Goal: Task Accomplishment & Management: Use online tool/utility

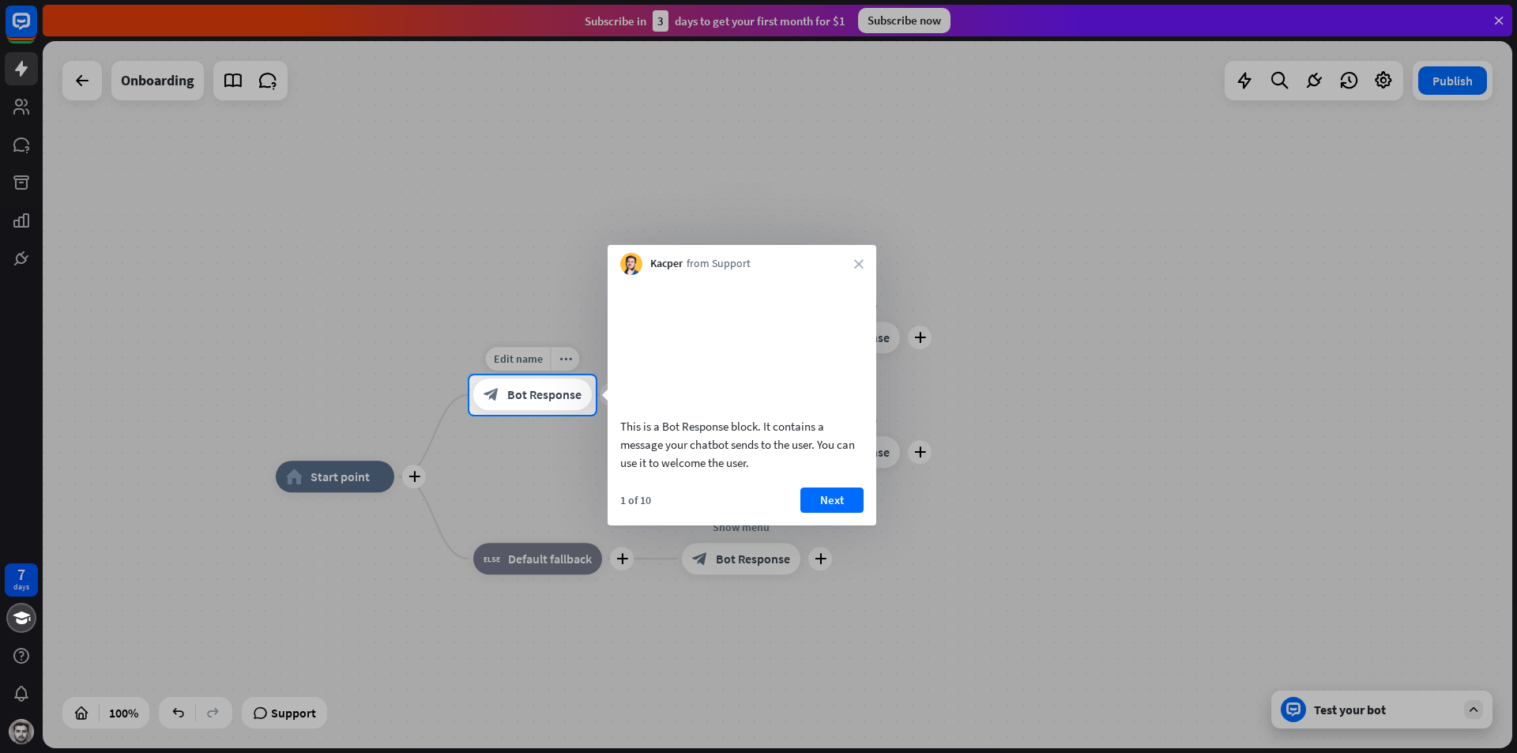
click at [519, 390] on span "Bot Response" at bounding box center [544, 395] width 74 height 16
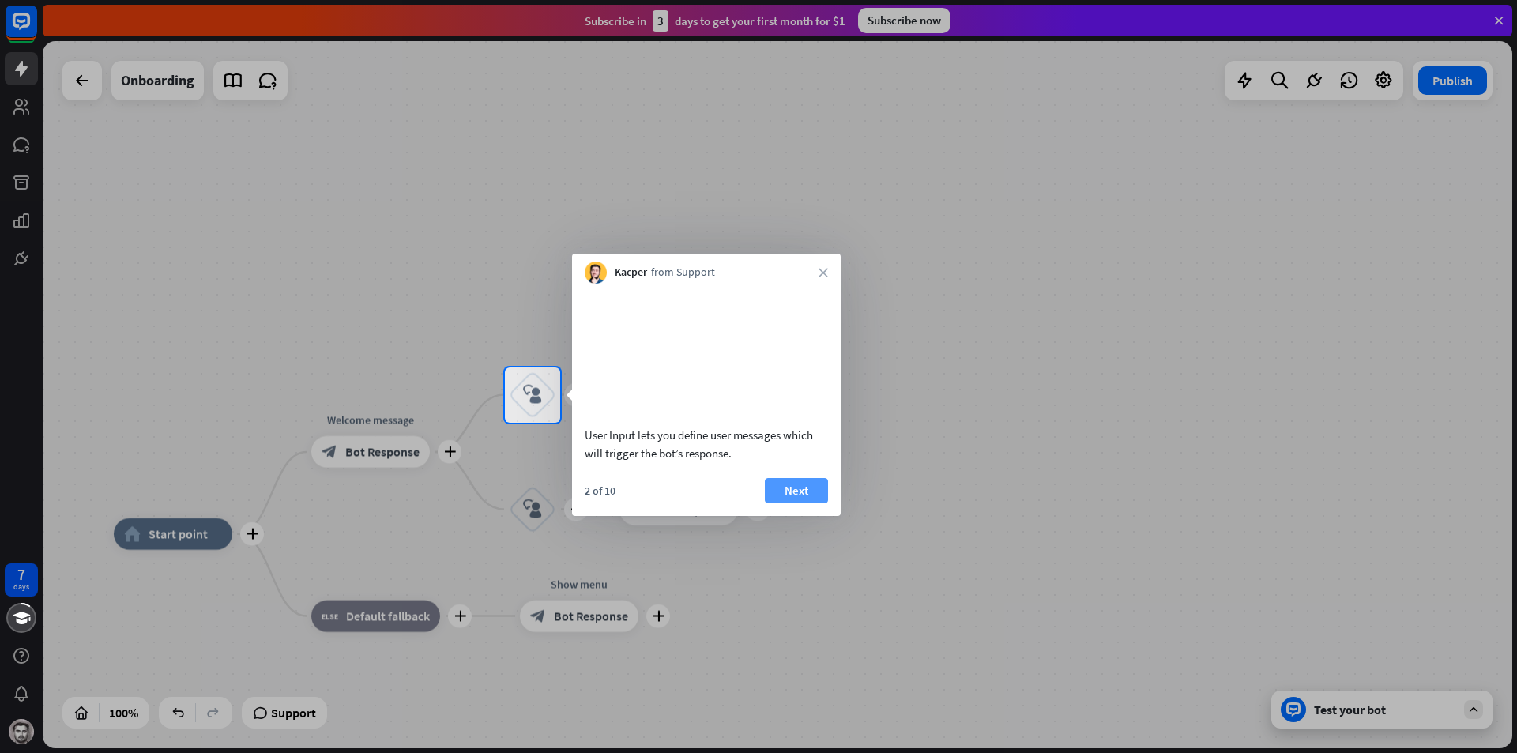
click at [808, 503] on button "Next" at bounding box center [796, 490] width 63 height 25
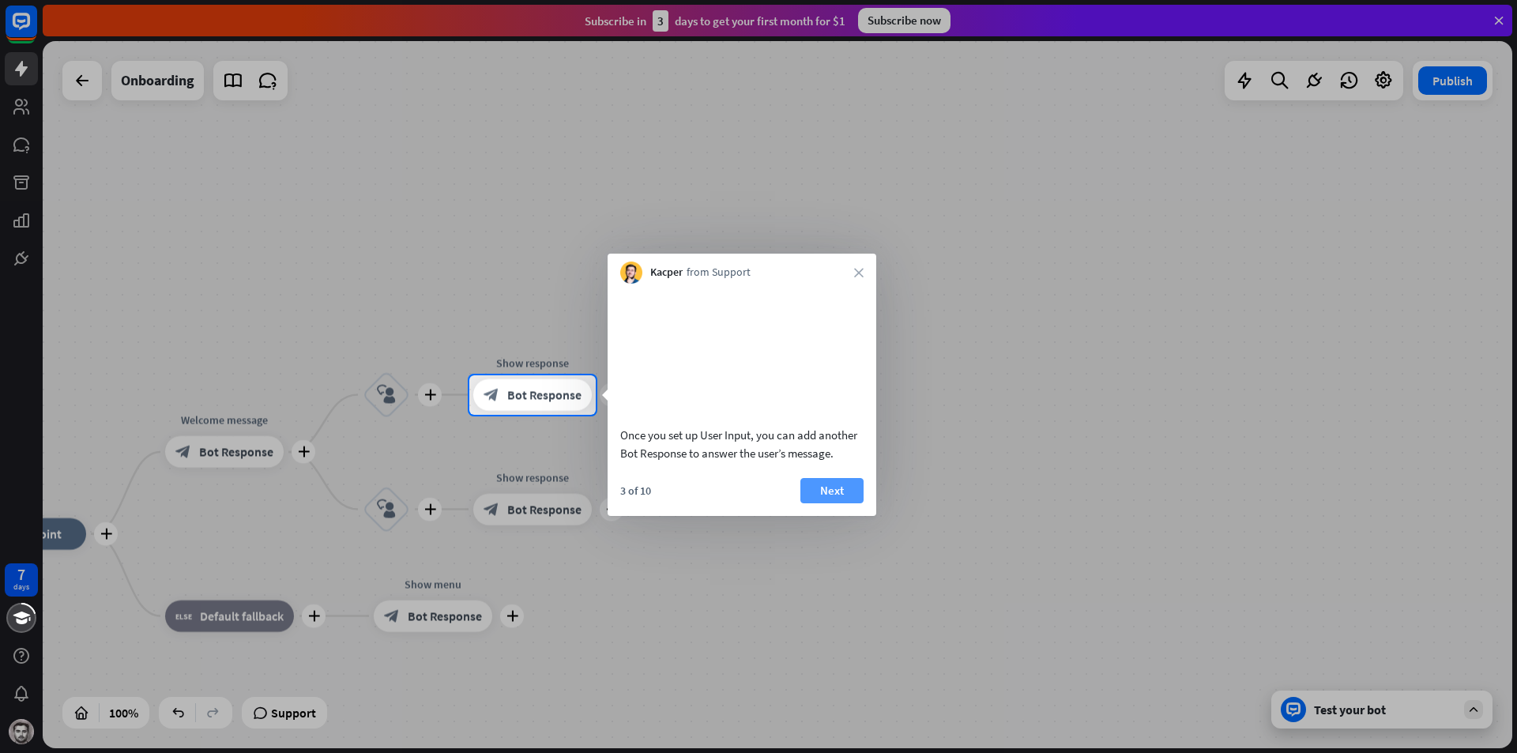
click at [818, 503] on button "Next" at bounding box center [832, 490] width 63 height 25
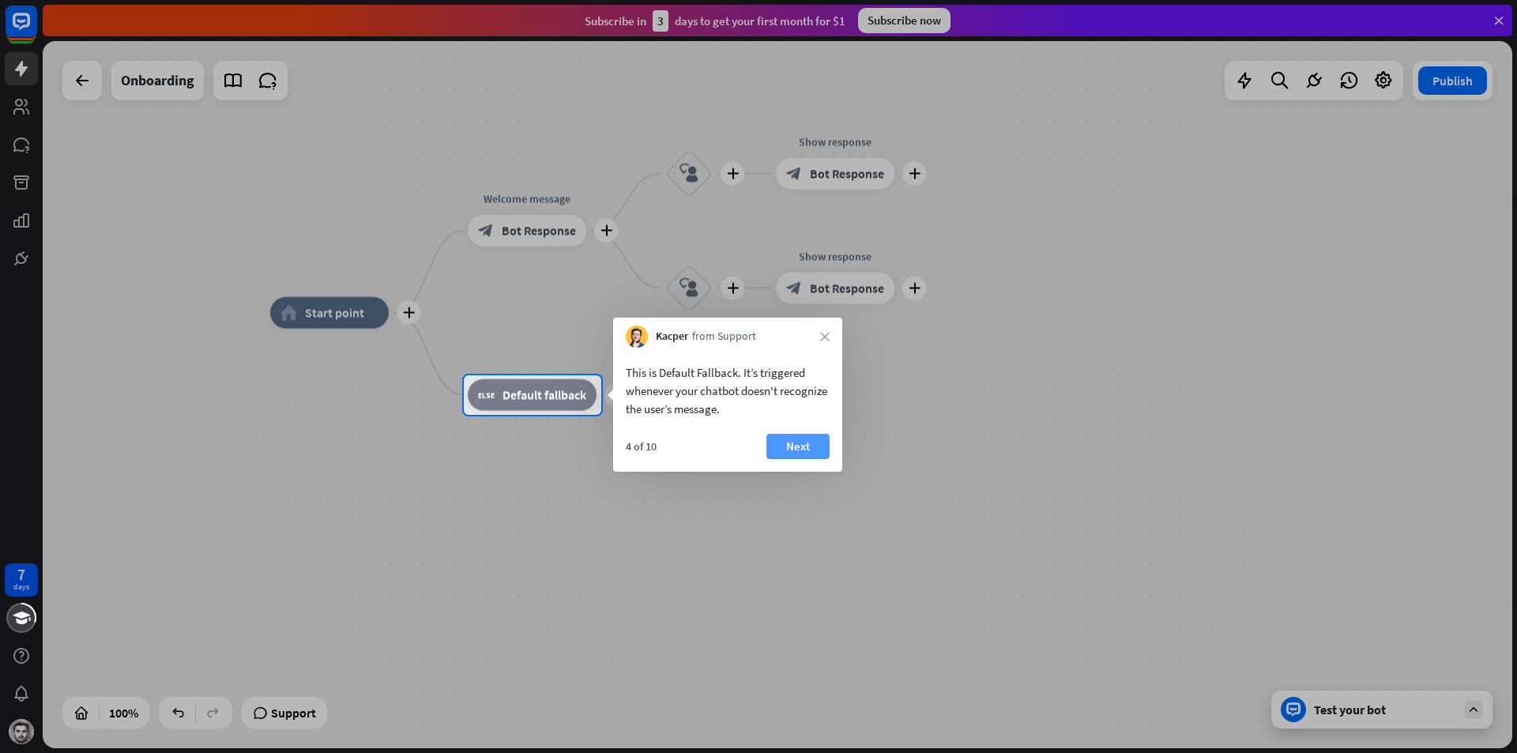
click at [797, 447] on button "Next" at bounding box center [798, 446] width 63 height 25
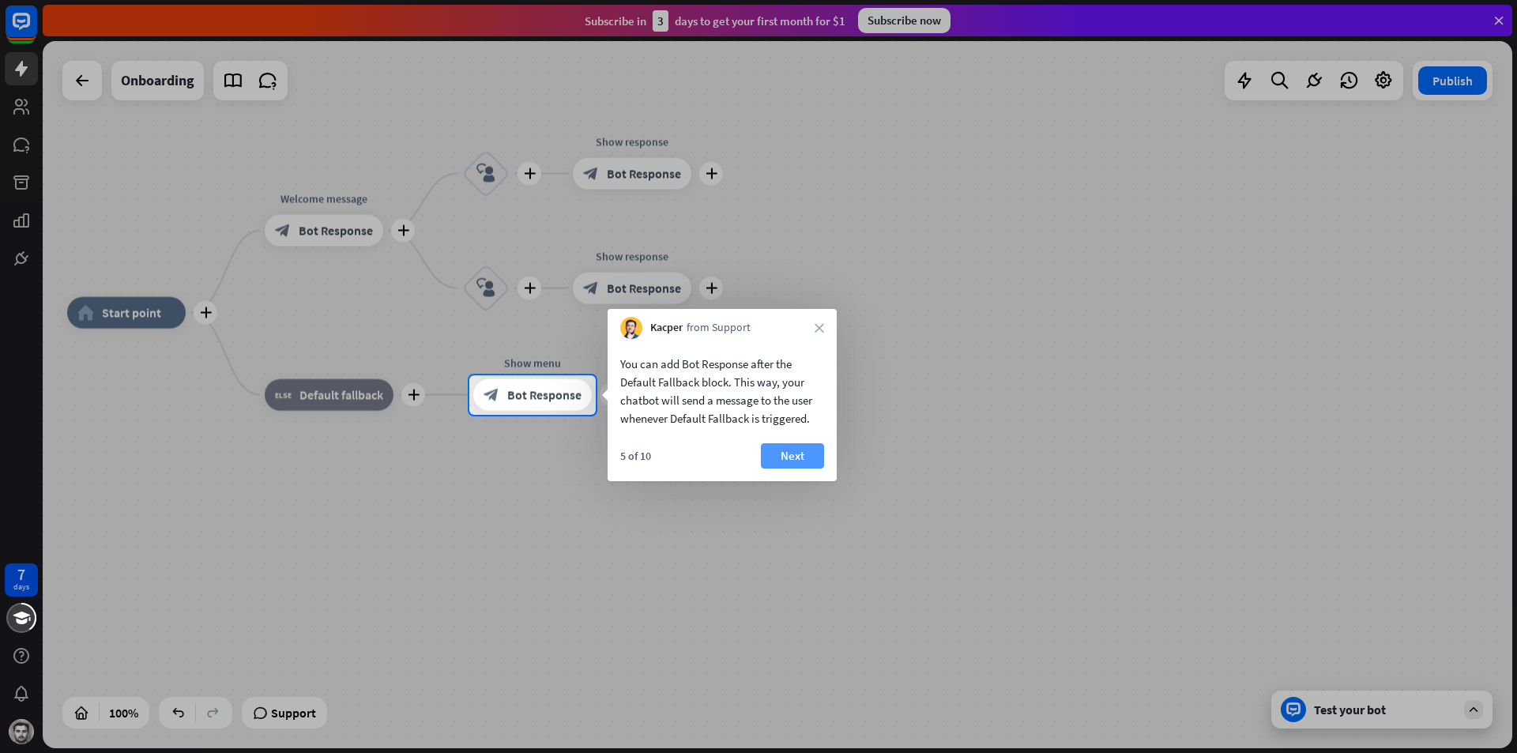
click at [805, 450] on button "Next" at bounding box center [792, 455] width 63 height 25
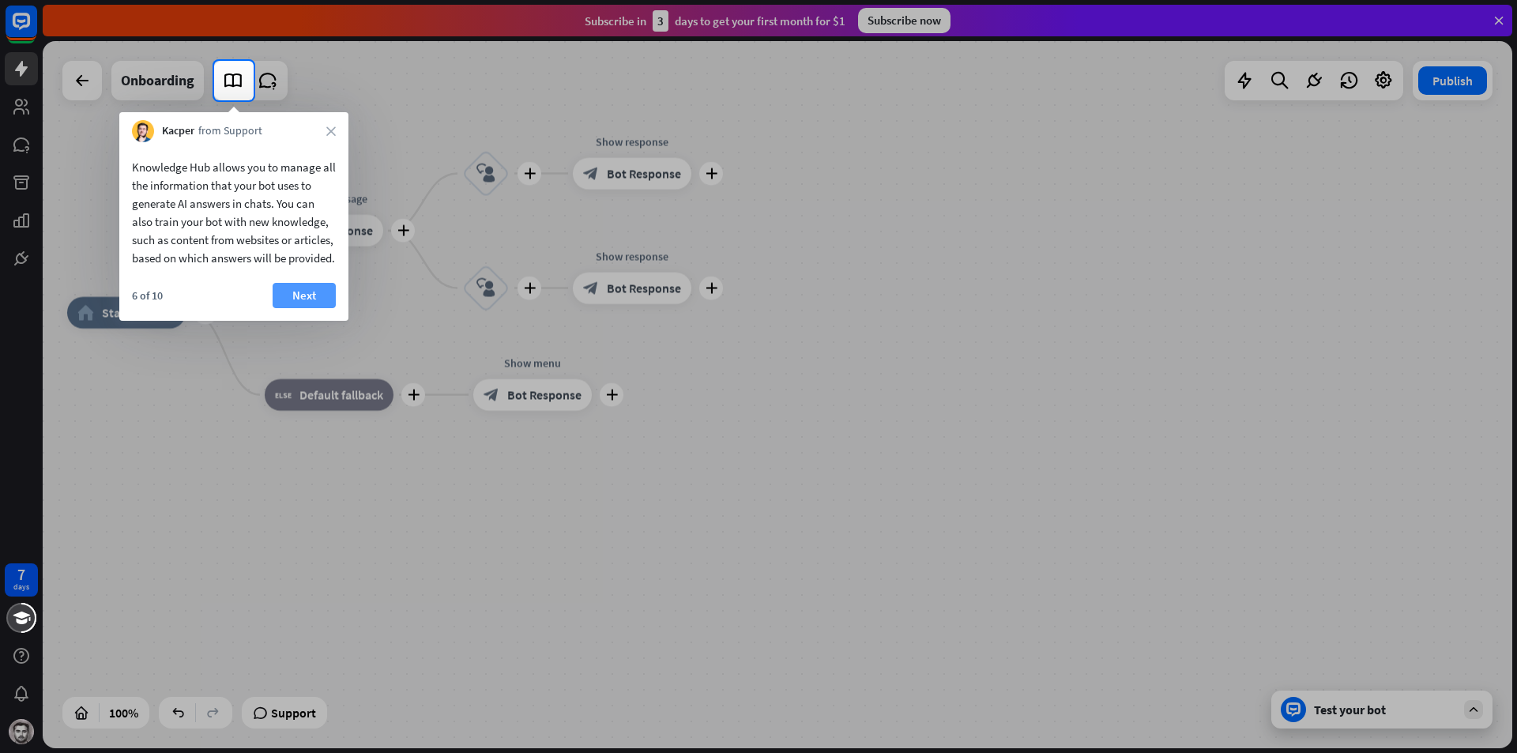
click at [293, 308] on button "Next" at bounding box center [304, 295] width 63 height 25
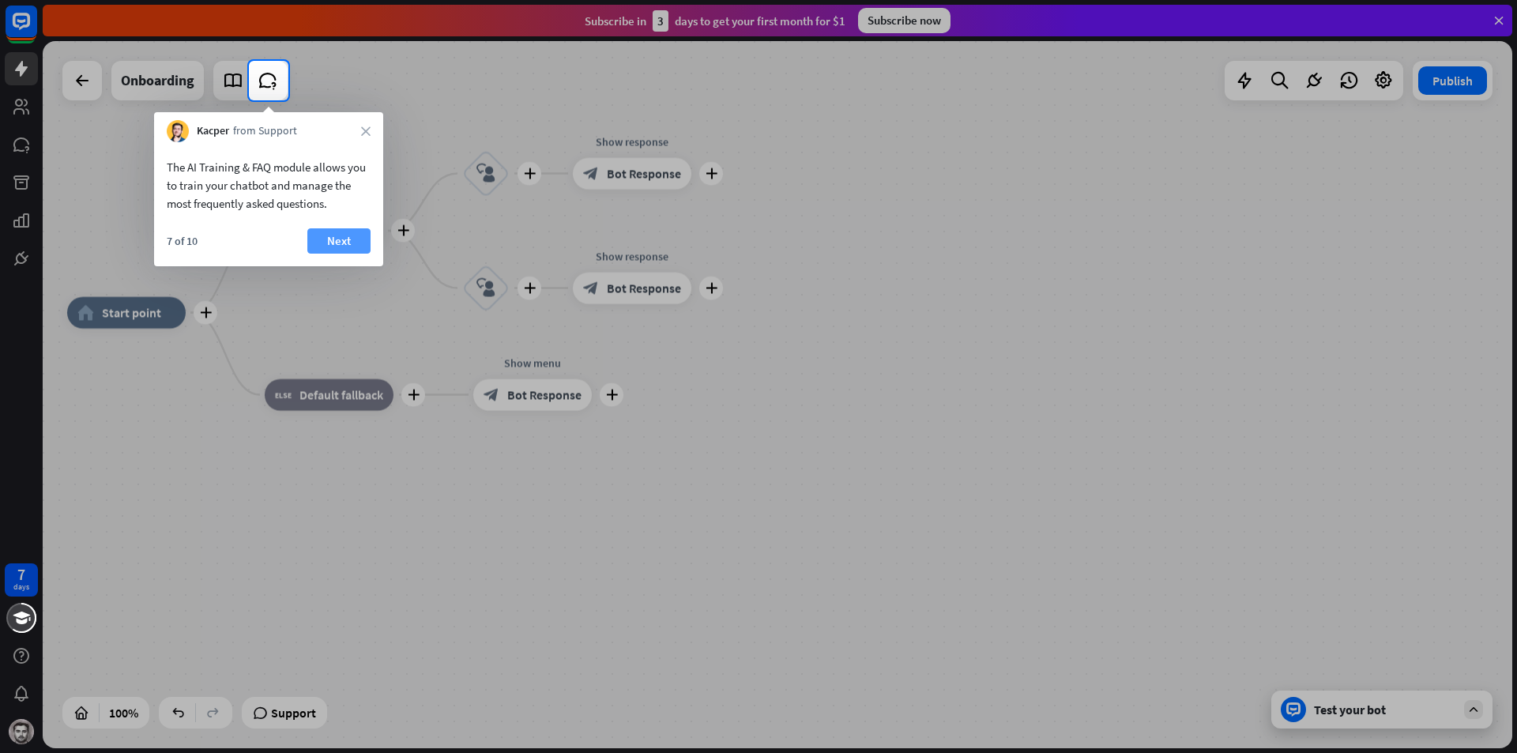
click at [345, 242] on button "Next" at bounding box center [338, 240] width 63 height 25
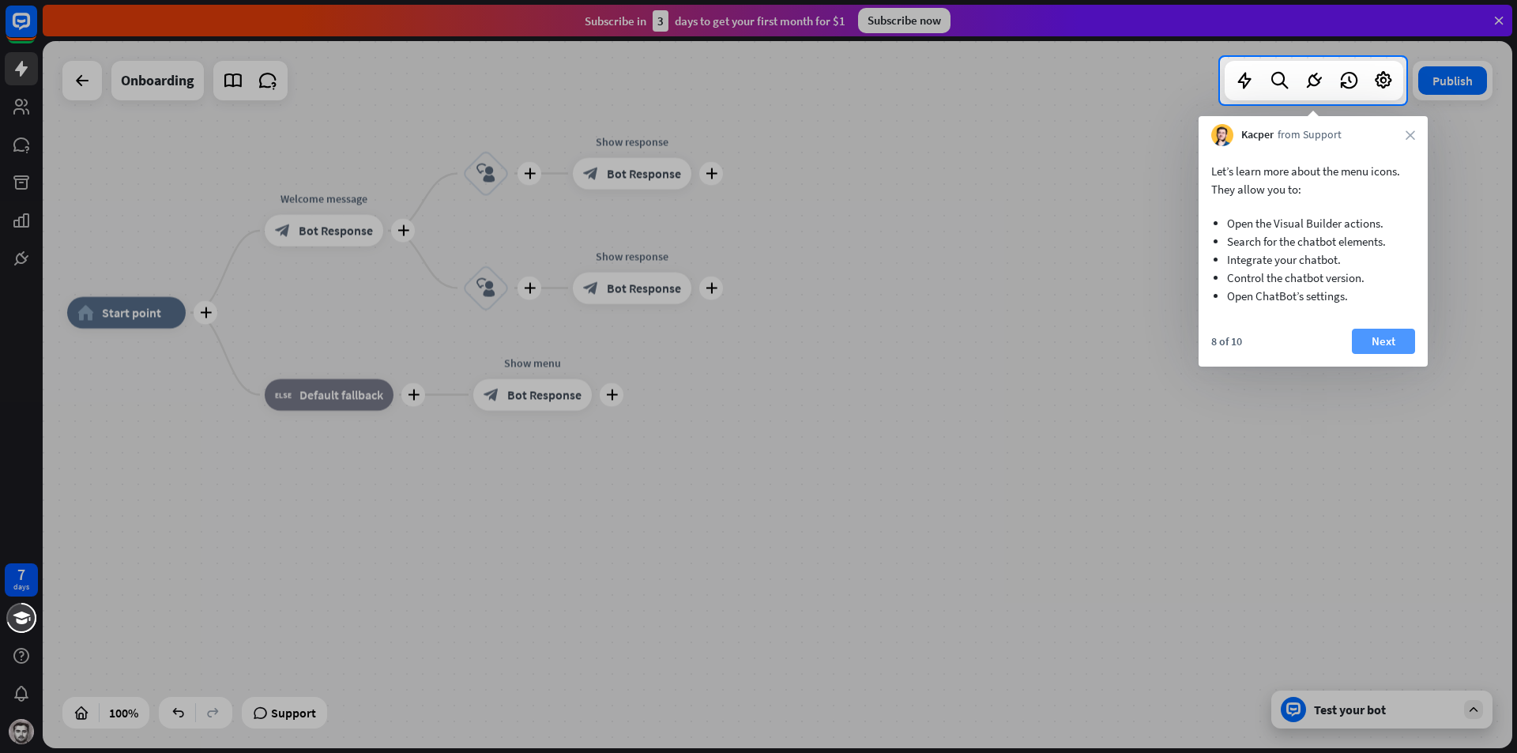
click at [1385, 348] on button "Next" at bounding box center [1383, 341] width 63 height 25
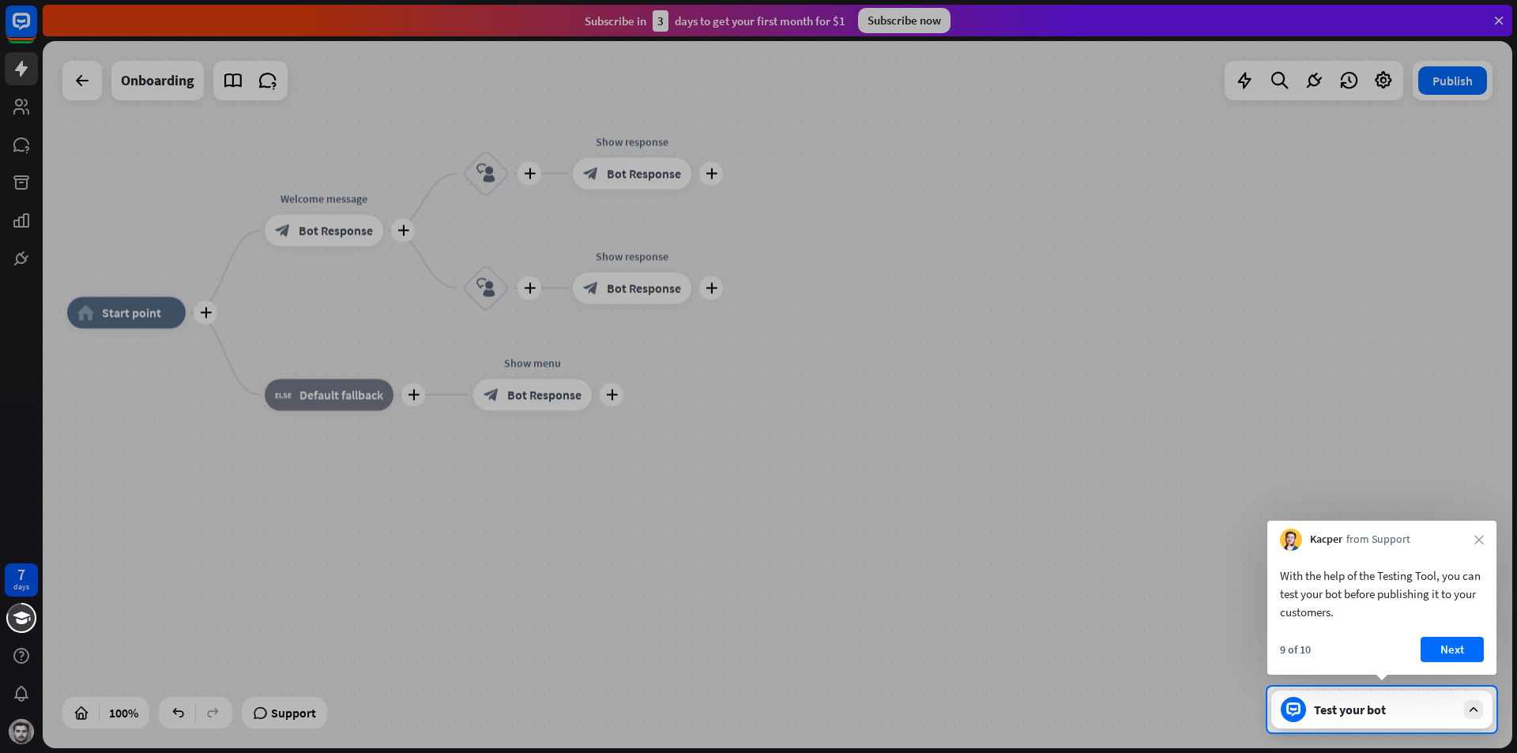
click at [1439, 647] on button "Next" at bounding box center [1452, 649] width 63 height 25
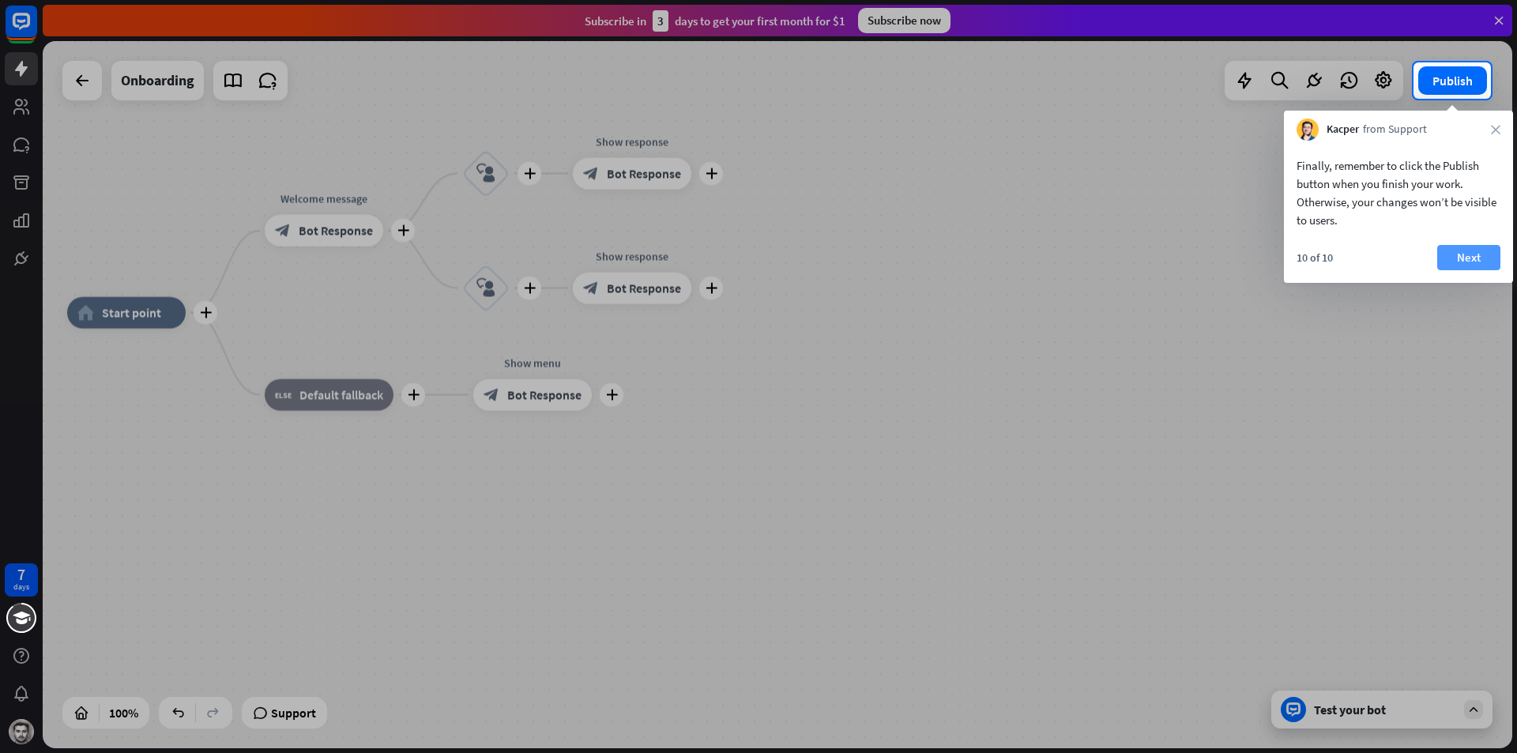
click at [1468, 250] on button "Next" at bounding box center [1469, 257] width 63 height 25
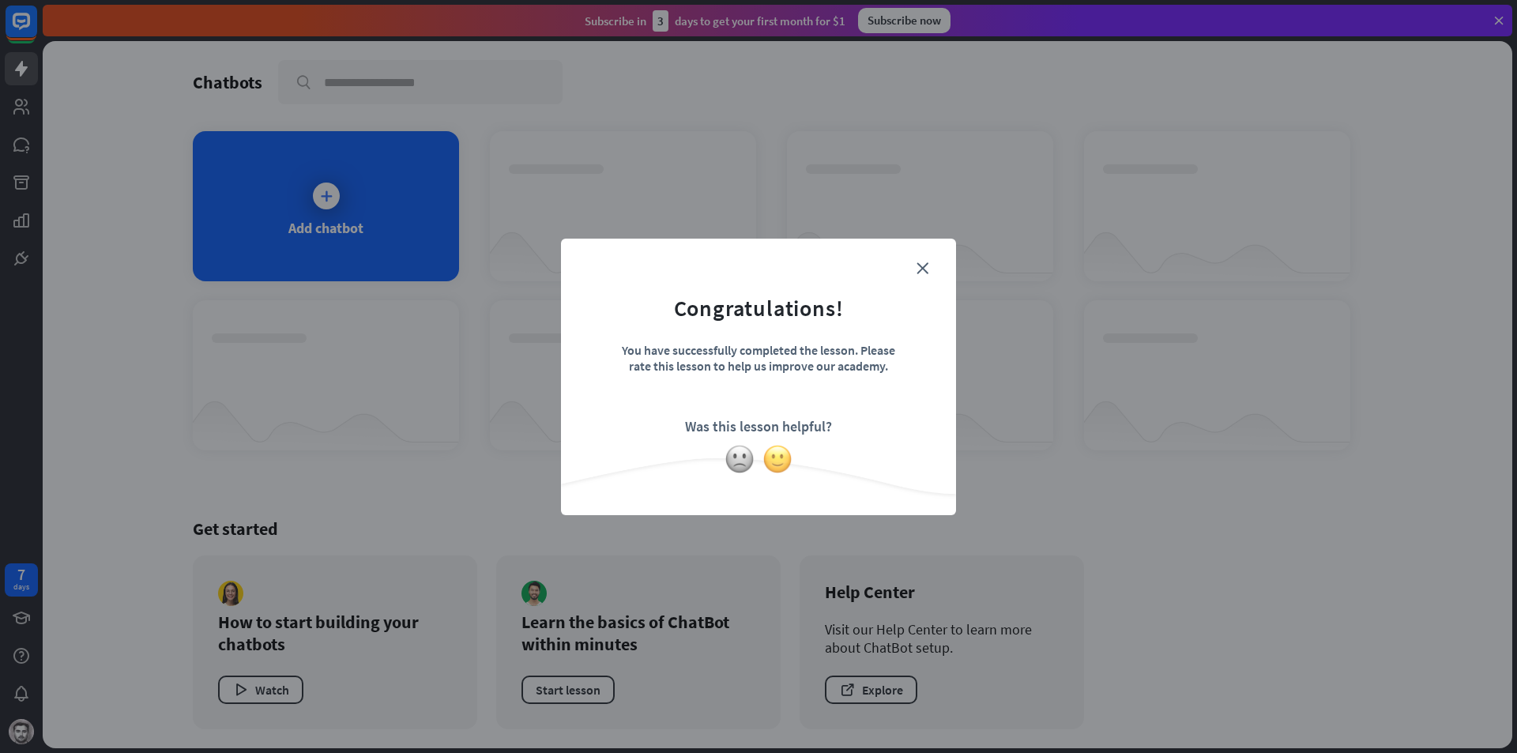
click at [778, 451] on img at bounding box center [778, 459] width 30 height 30
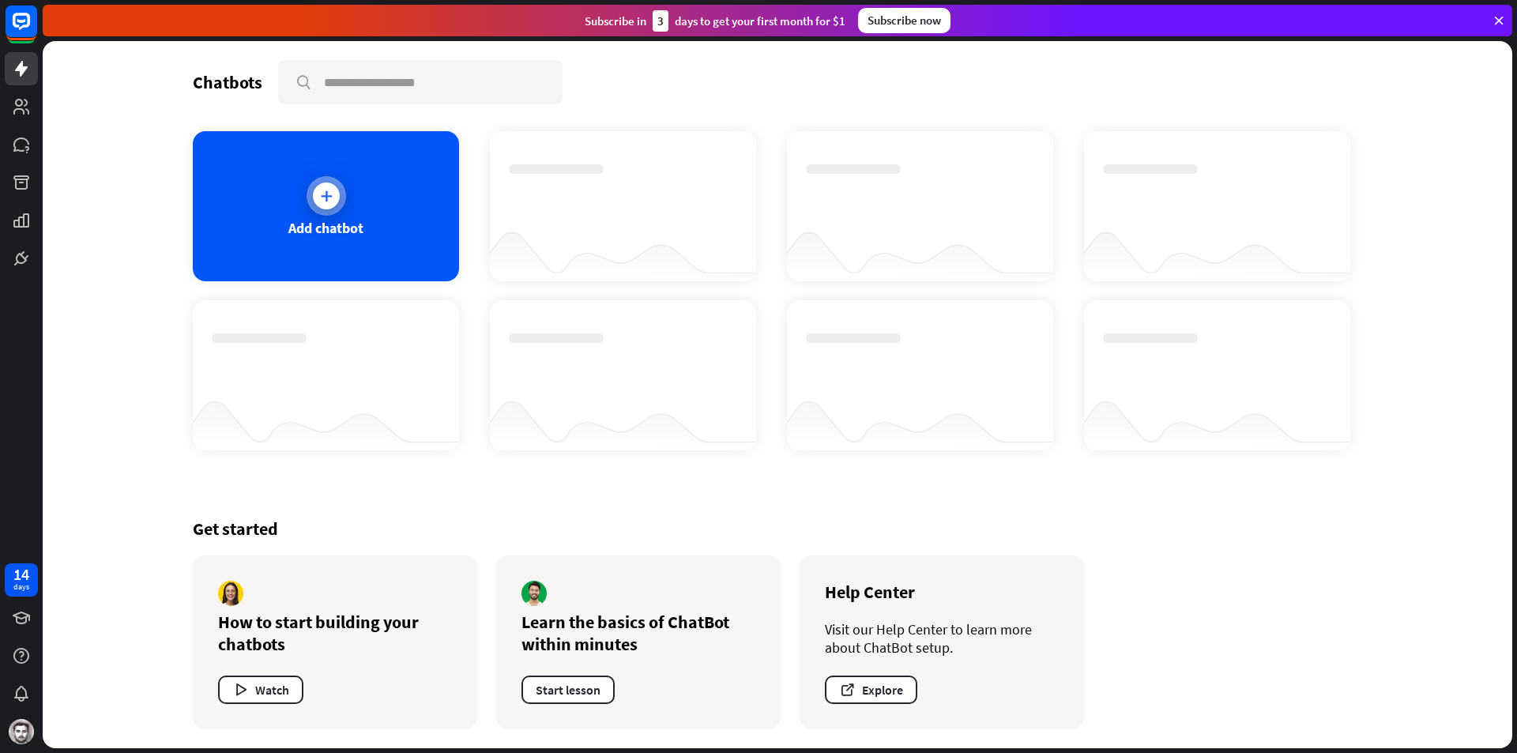
click at [316, 216] on div "Add chatbot" at bounding box center [326, 206] width 266 height 150
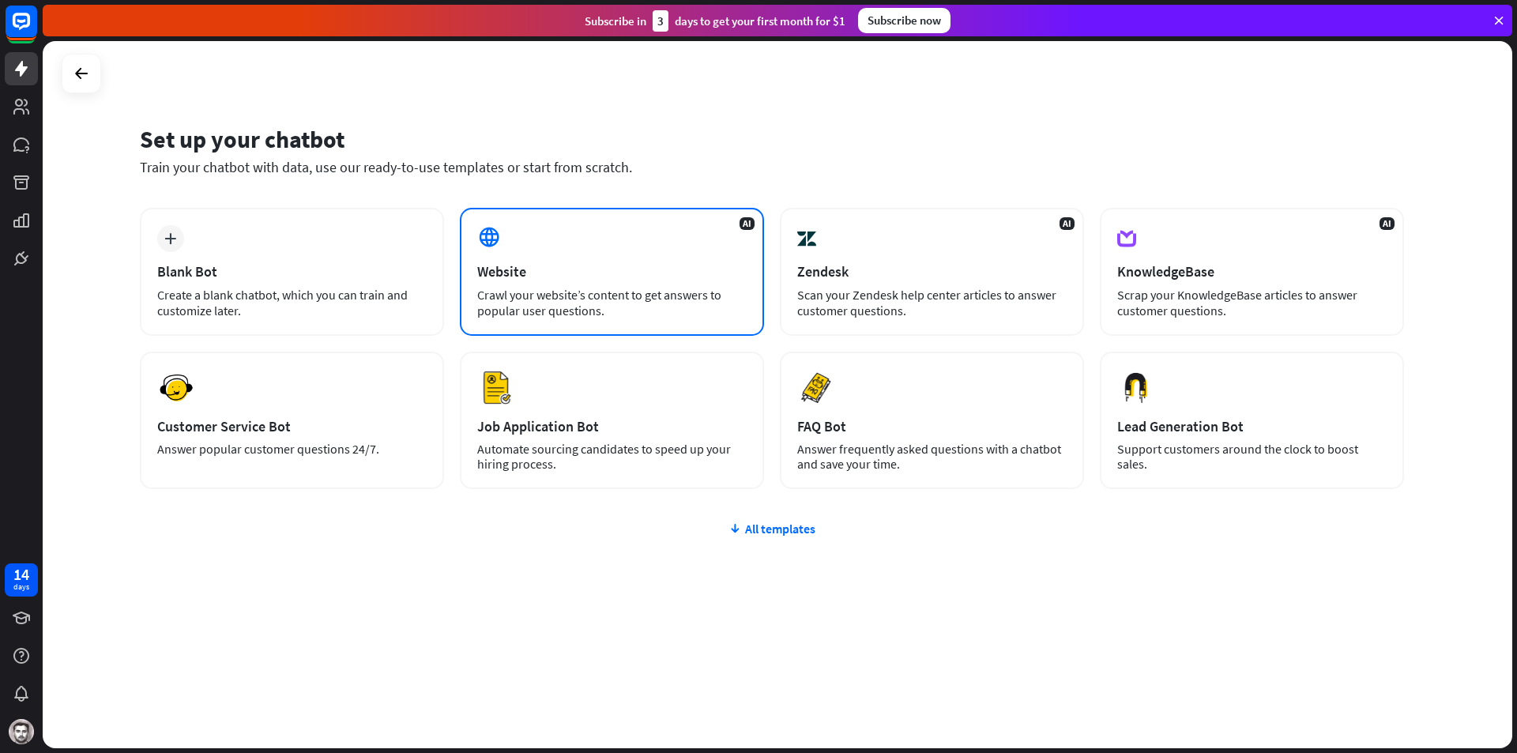
click at [587, 267] on div "Website" at bounding box center [611, 271] width 269 height 18
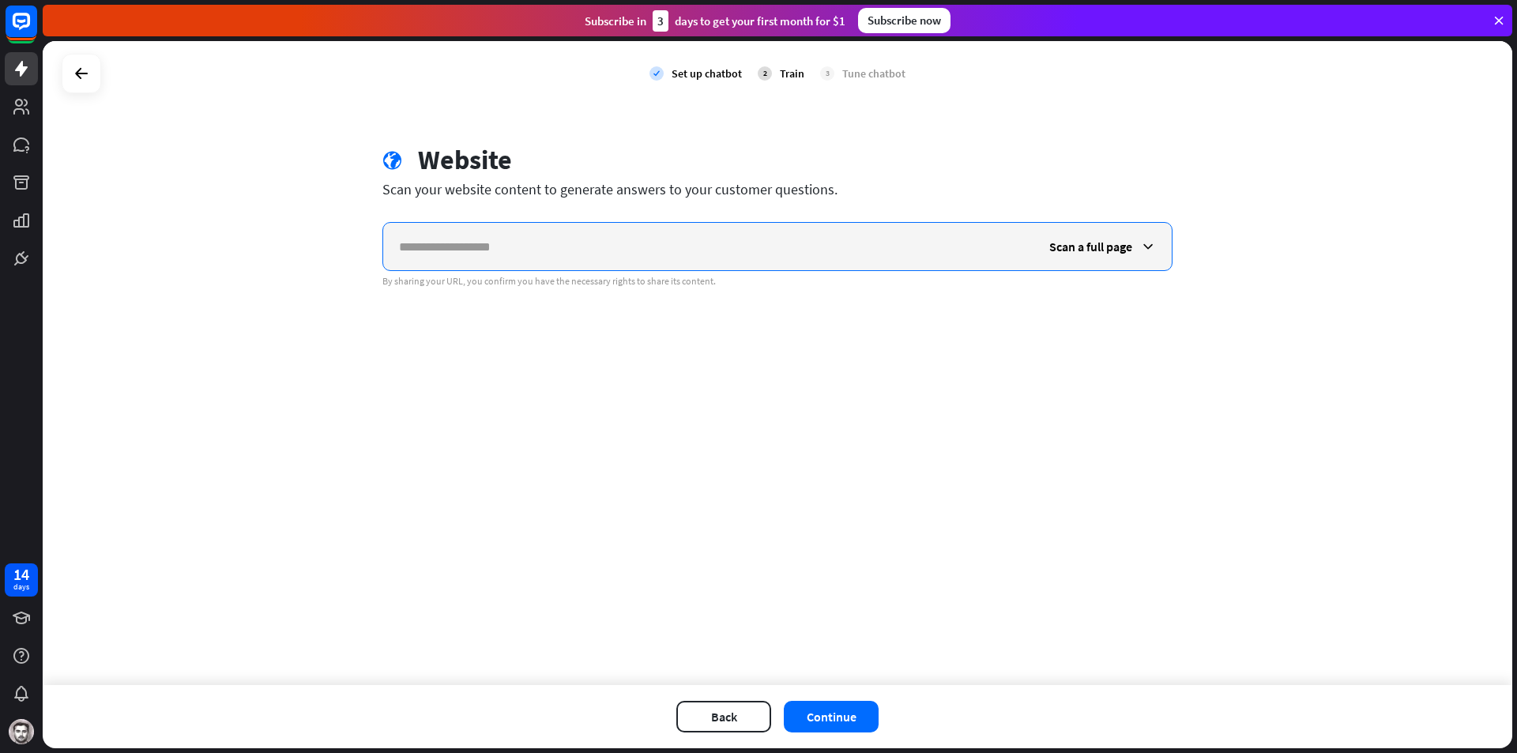
paste input "**********"
type input "**********"
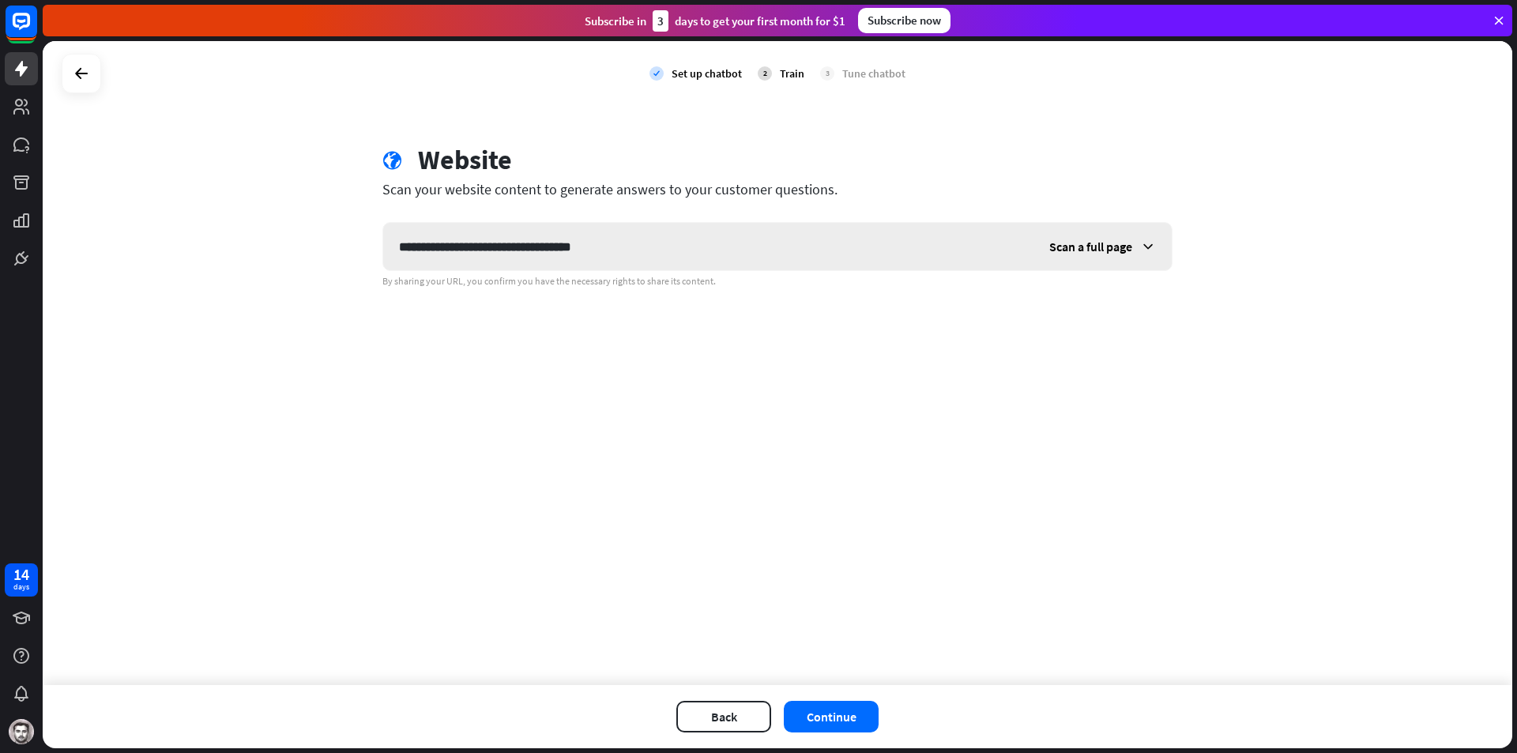
click at [1111, 246] on span "Scan a full page" at bounding box center [1091, 247] width 83 height 16
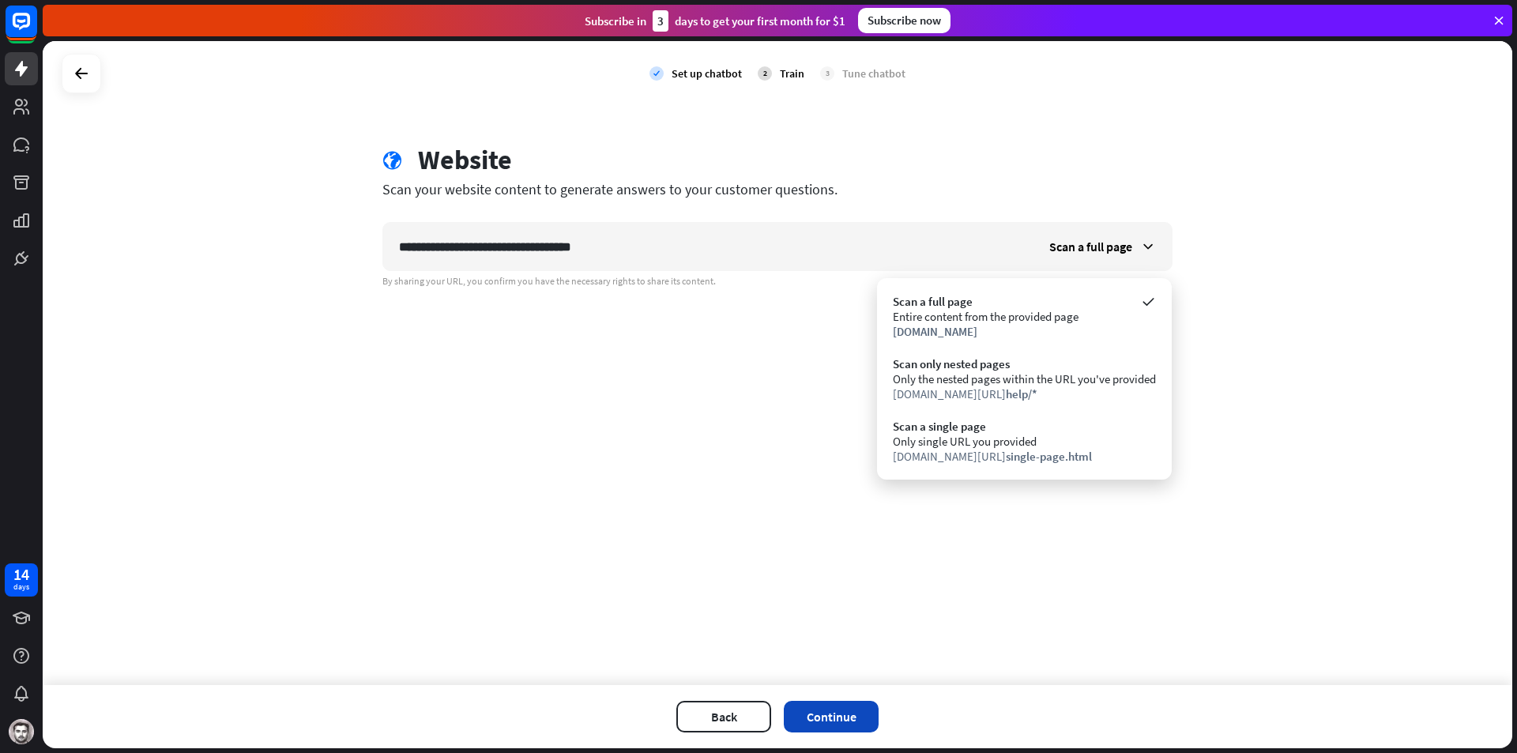
click at [831, 714] on button "Continue" at bounding box center [831, 717] width 95 height 32
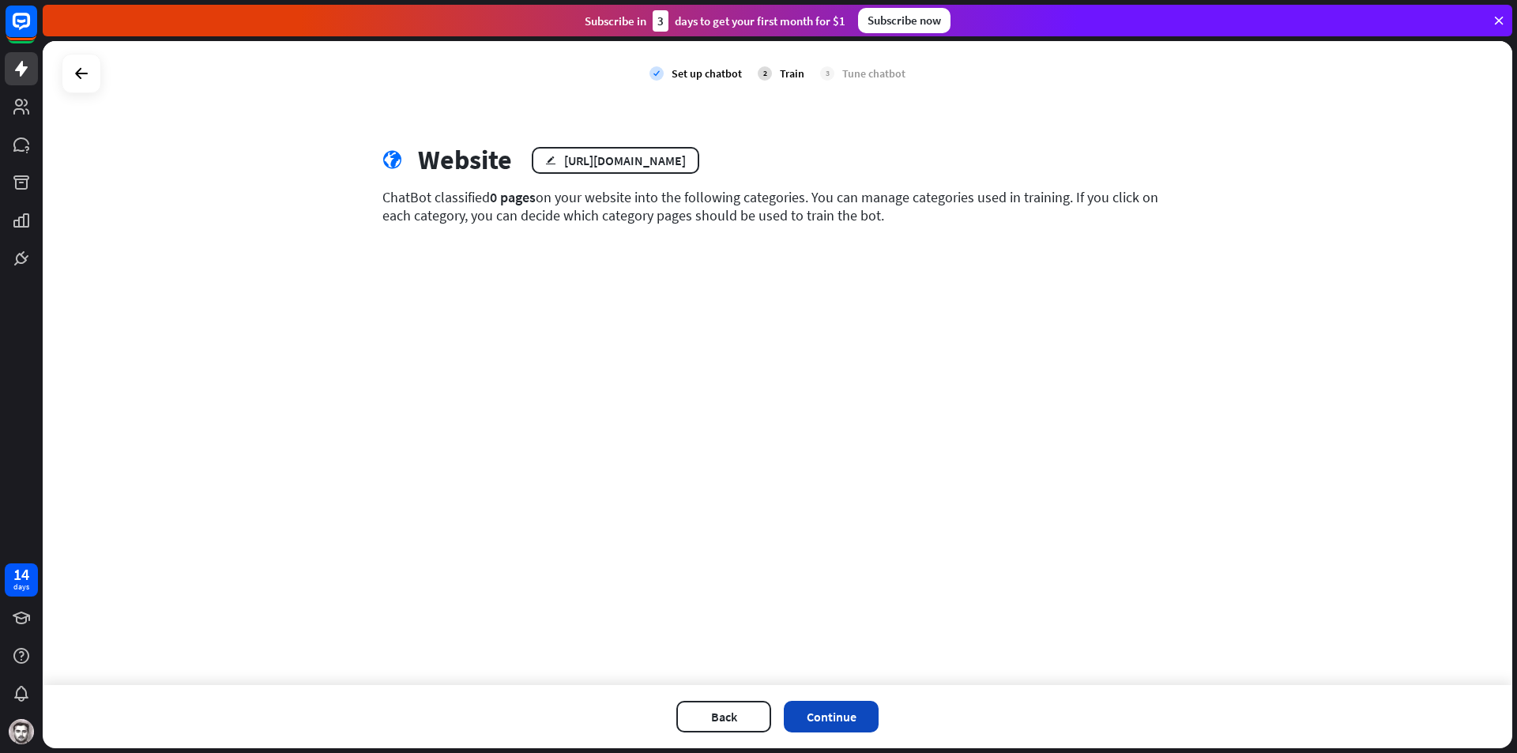
click at [846, 725] on button "Continue" at bounding box center [831, 717] width 95 height 32
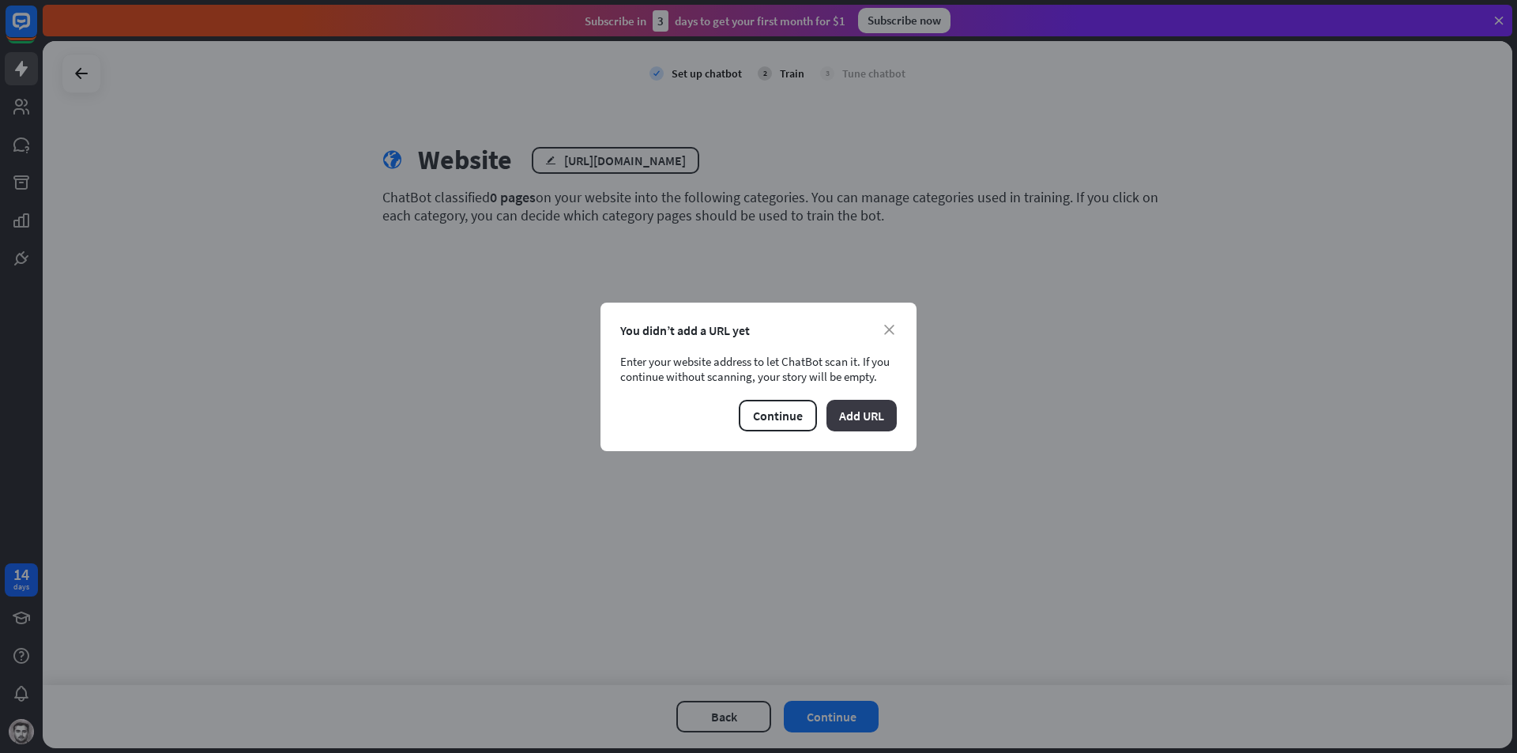
click at [865, 418] on button "Add URL" at bounding box center [862, 416] width 70 height 32
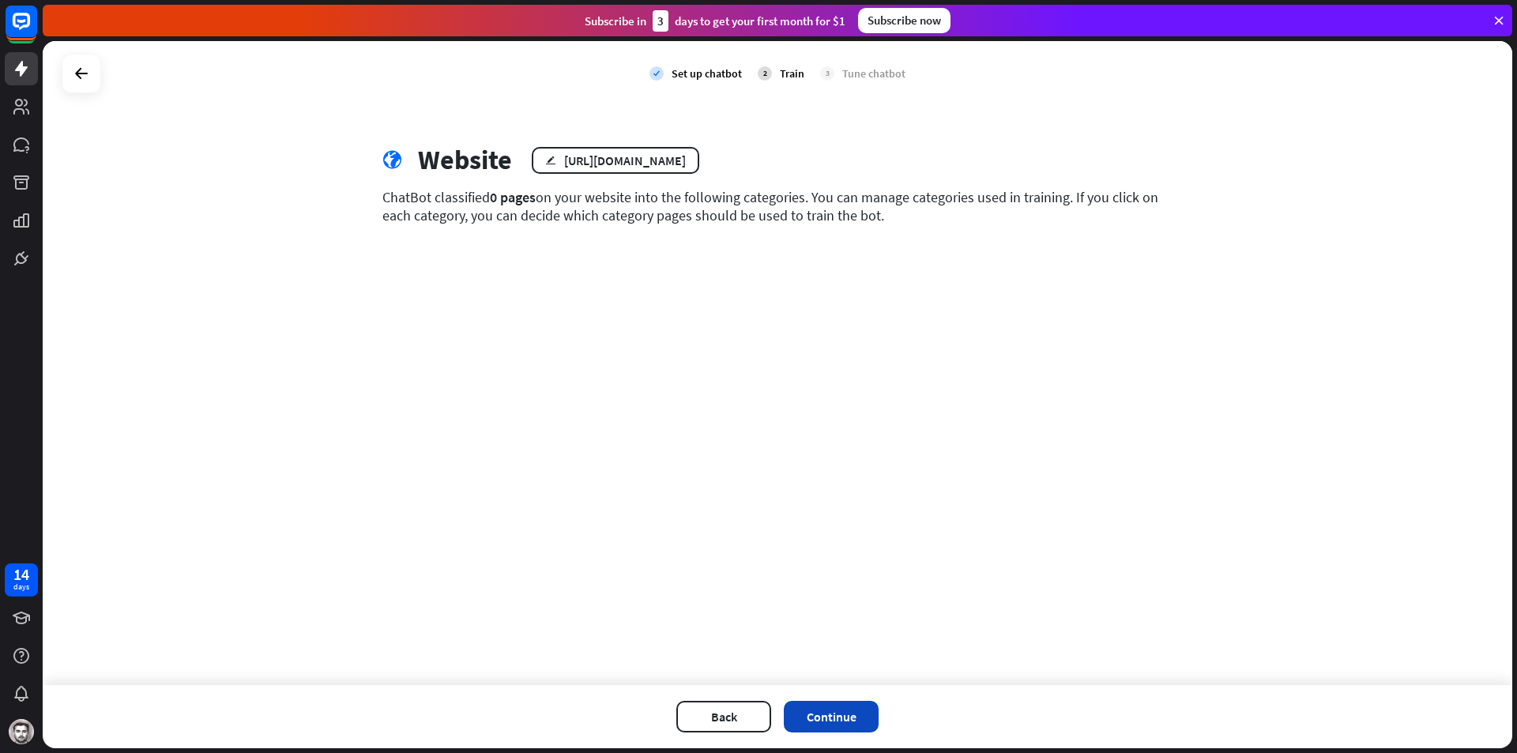
click at [838, 717] on button "Continue" at bounding box center [831, 717] width 95 height 32
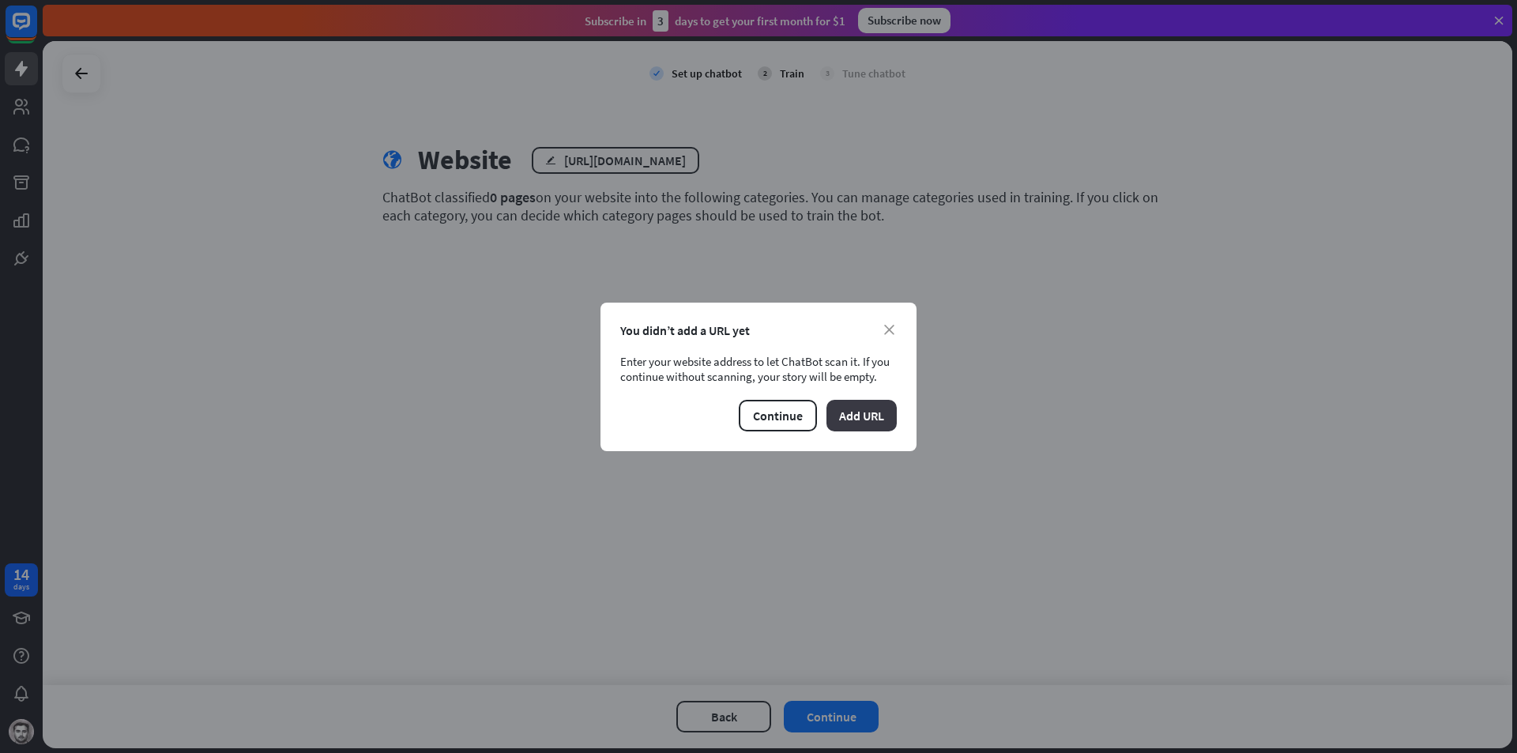
click at [864, 409] on button "Add URL" at bounding box center [862, 416] width 70 height 32
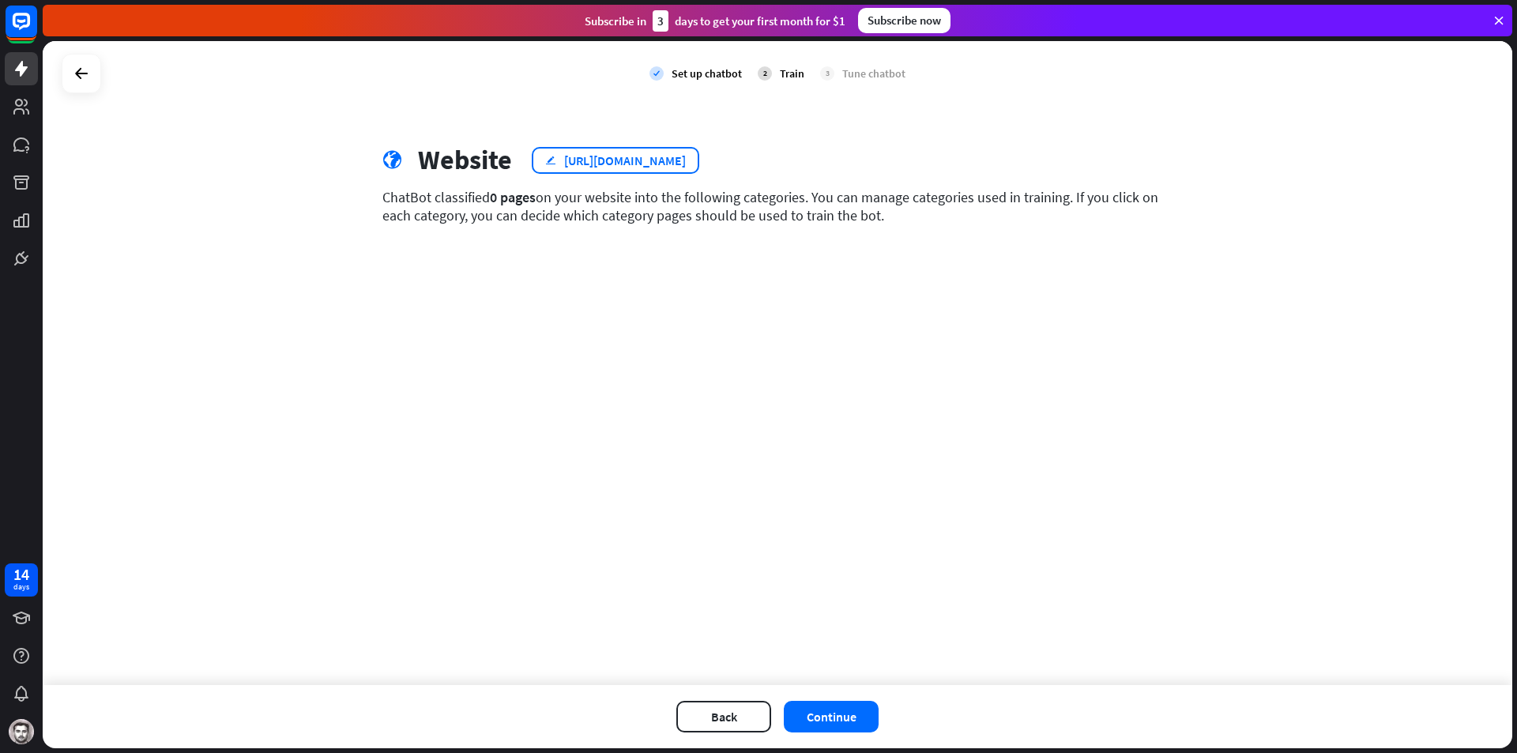
click at [686, 160] on div "[URL][DOMAIN_NAME]" at bounding box center [625, 161] width 122 height 16
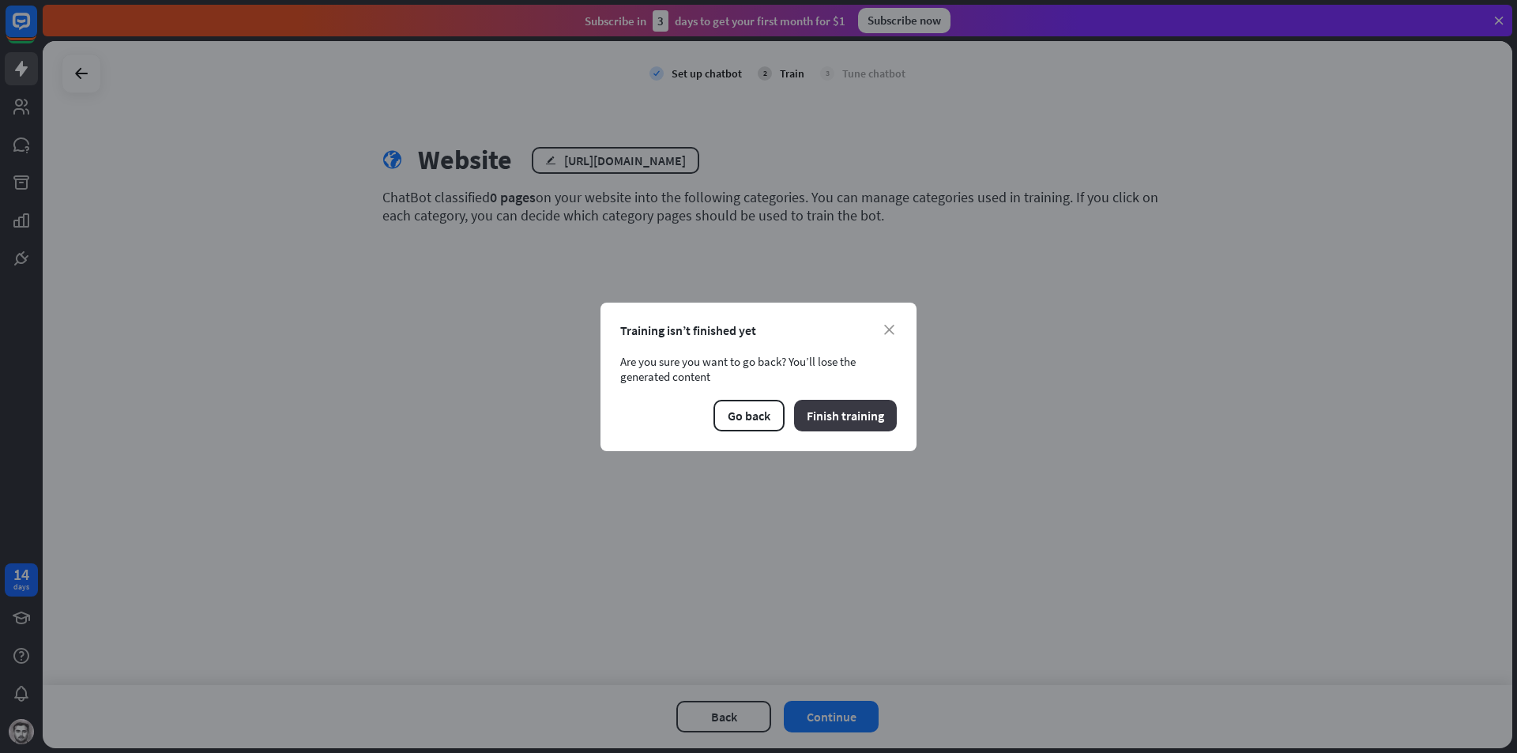
click at [829, 417] on button "Finish training" at bounding box center [845, 416] width 103 height 32
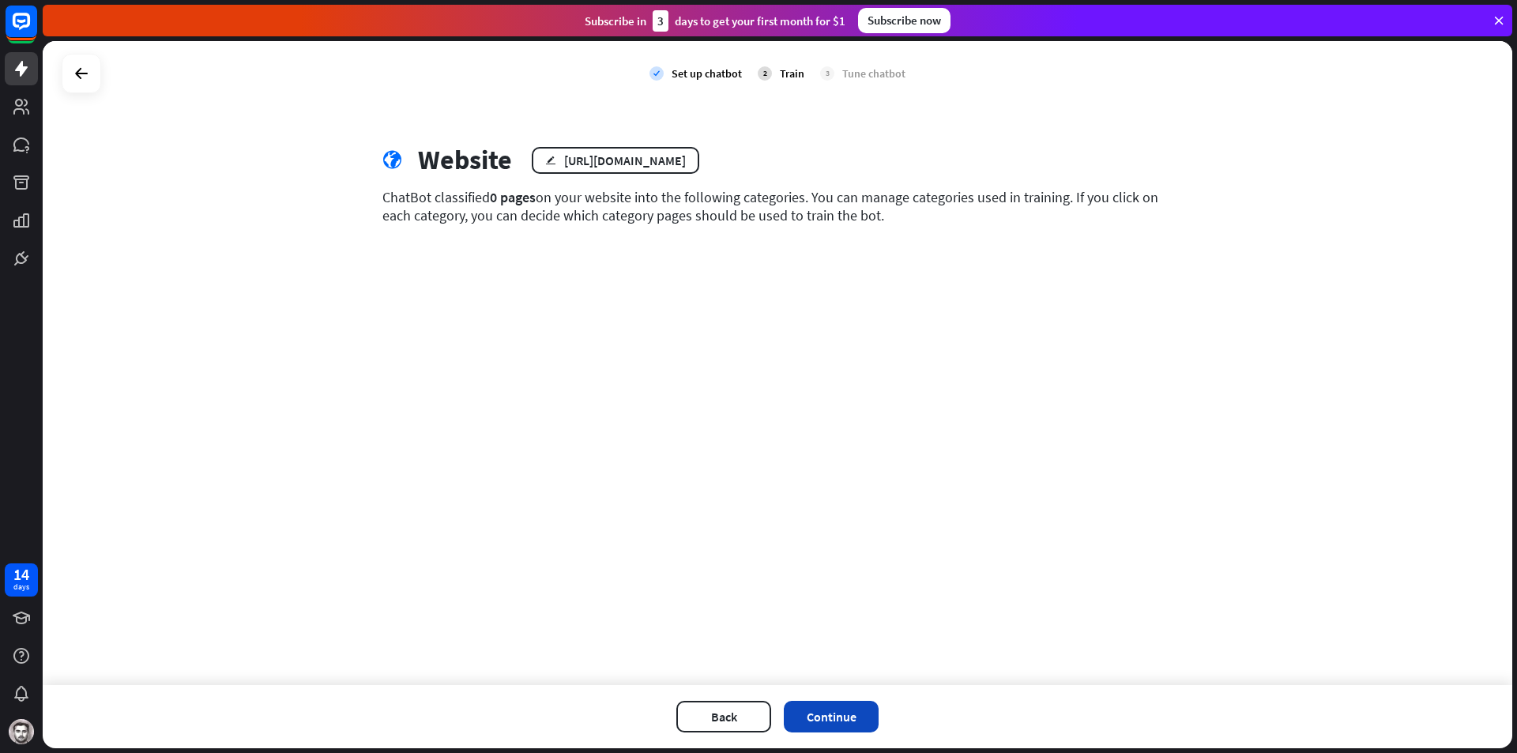
click at [821, 715] on button "Continue" at bounding box center [831, 717] width 95 height 32
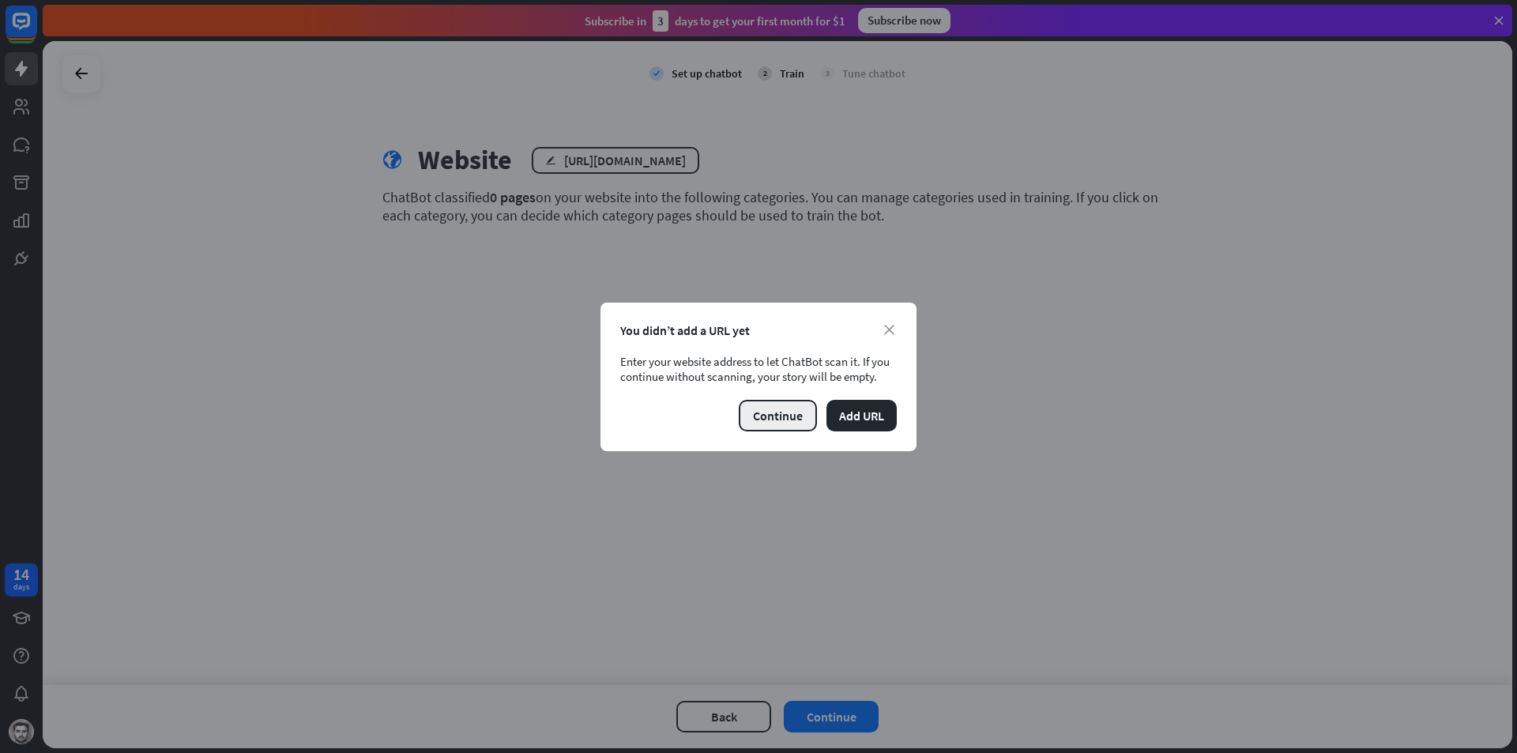
click at [757, 427] on button "Continue" at bounding box center [778, 416] width 78 height 32
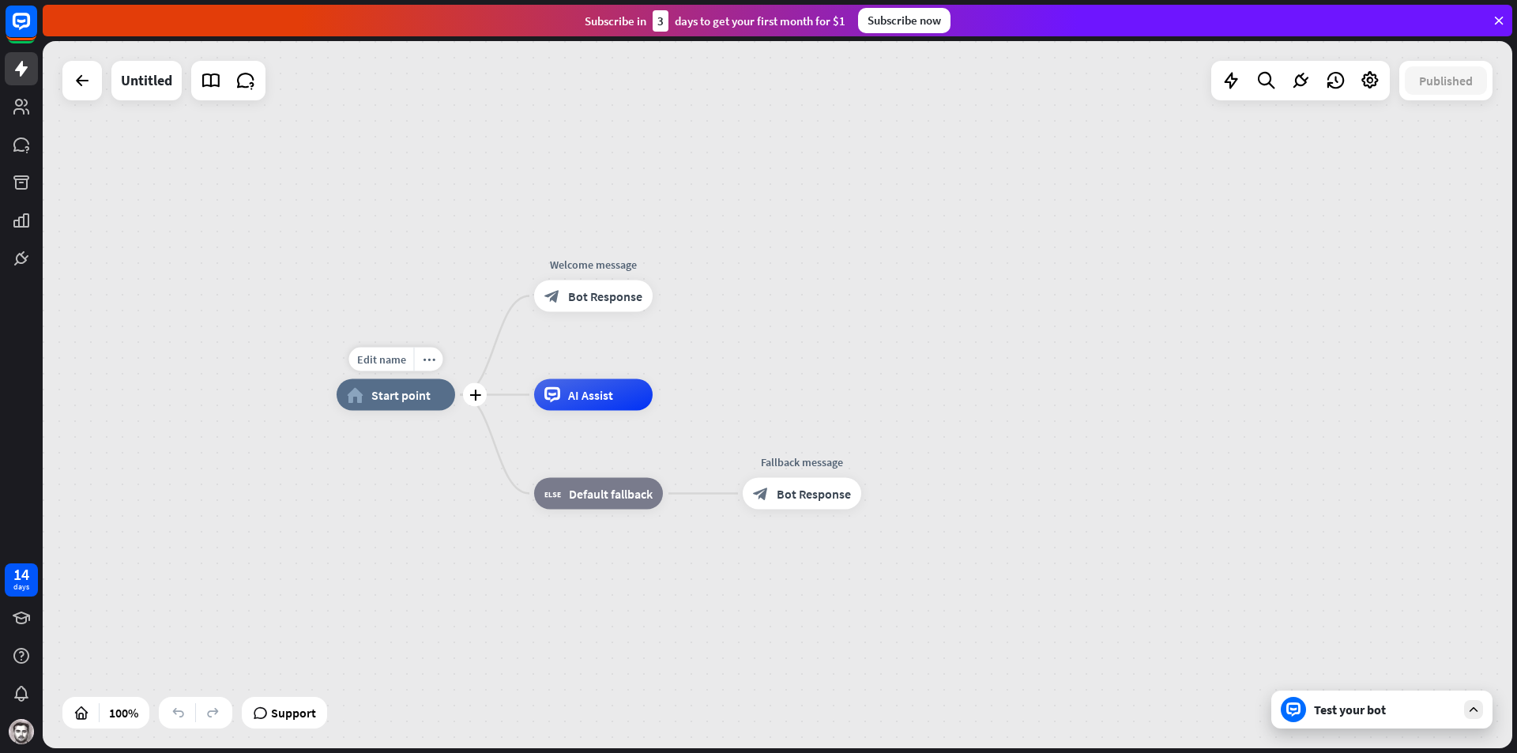
click at [385, 394] on span "Start point" at bounding box center [400, 395] width 59 height 16
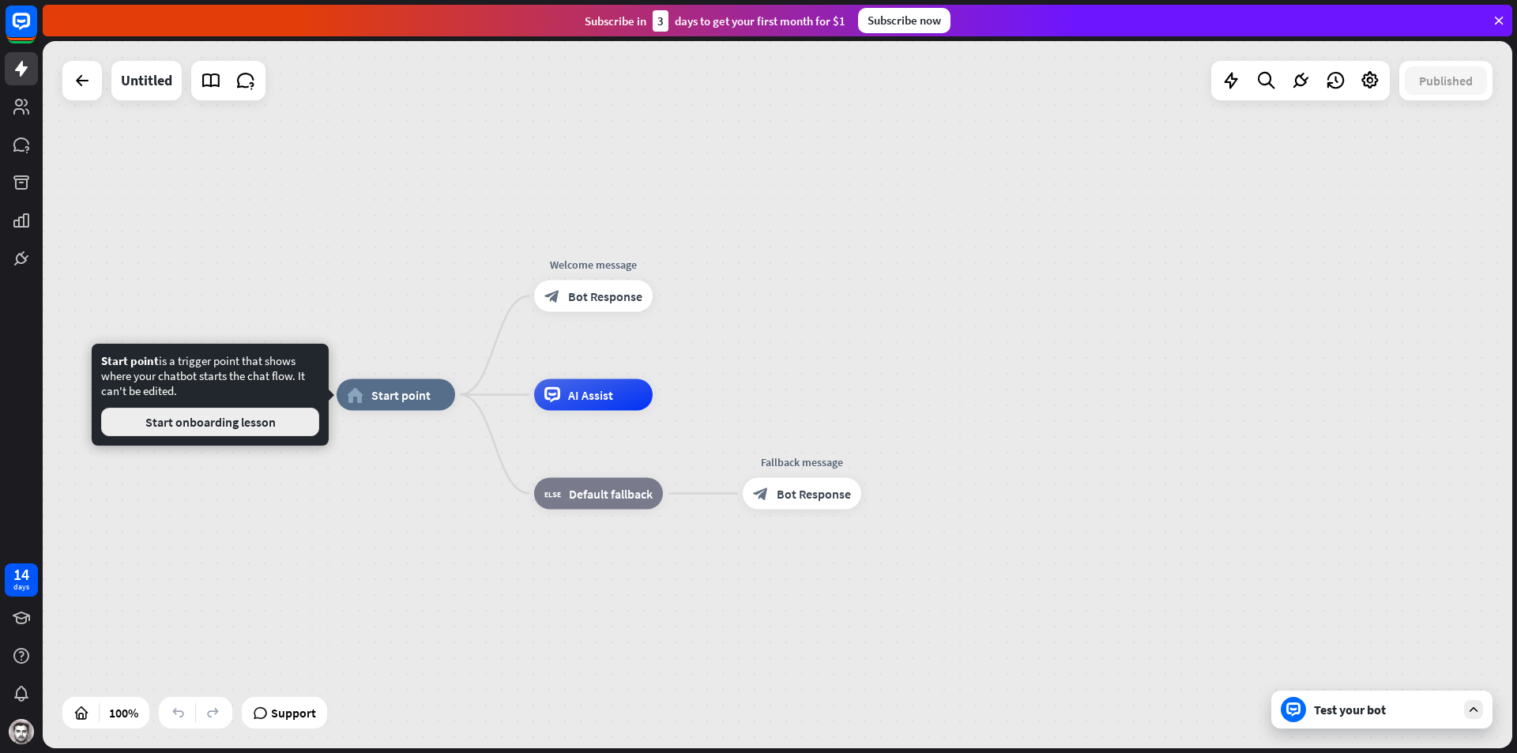
click at [281, 421] on button "Start onboarding lesson" at bounding box center [210, 422] width 218 height 28
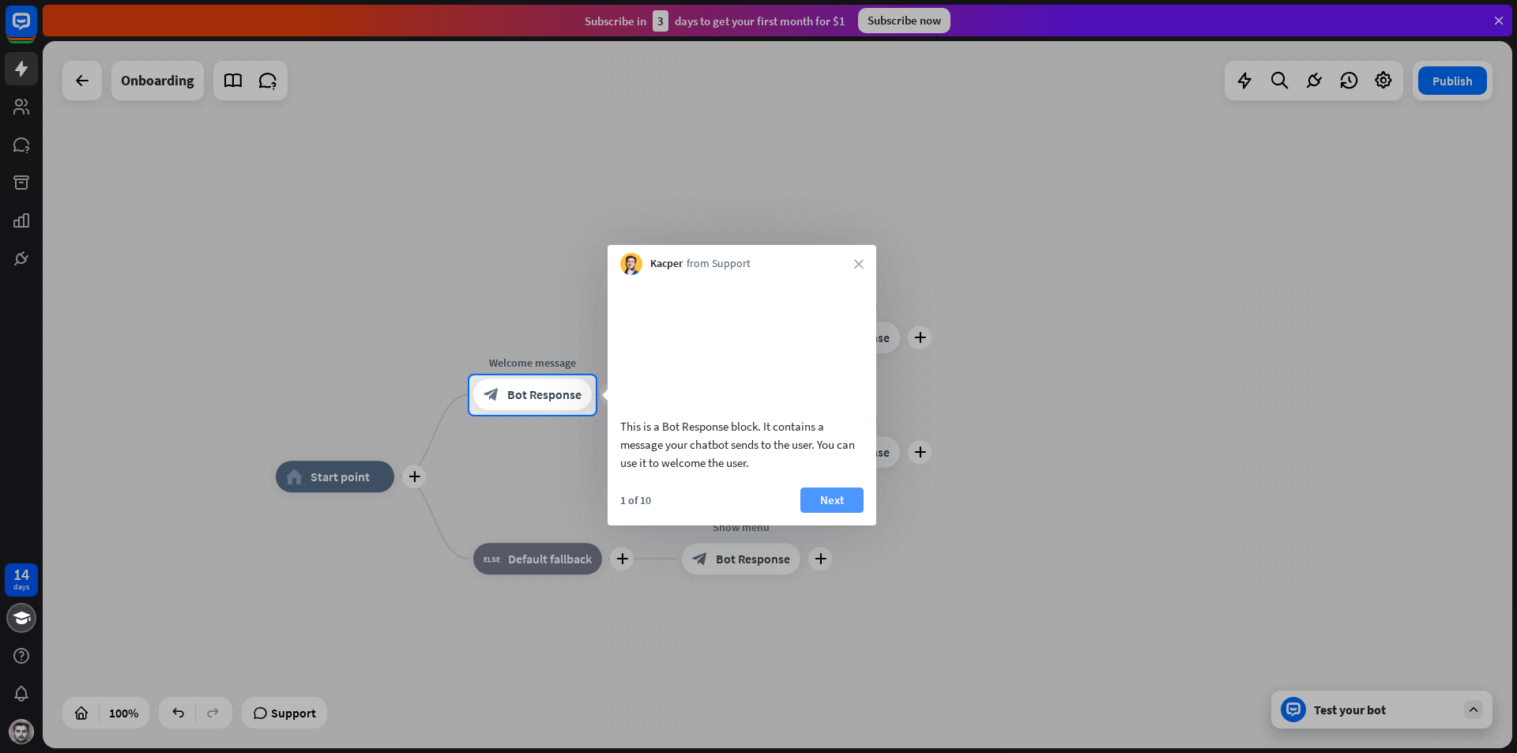
click at [843, 513] on button "Next" at bounding box center [832, 500] width 63 height 25
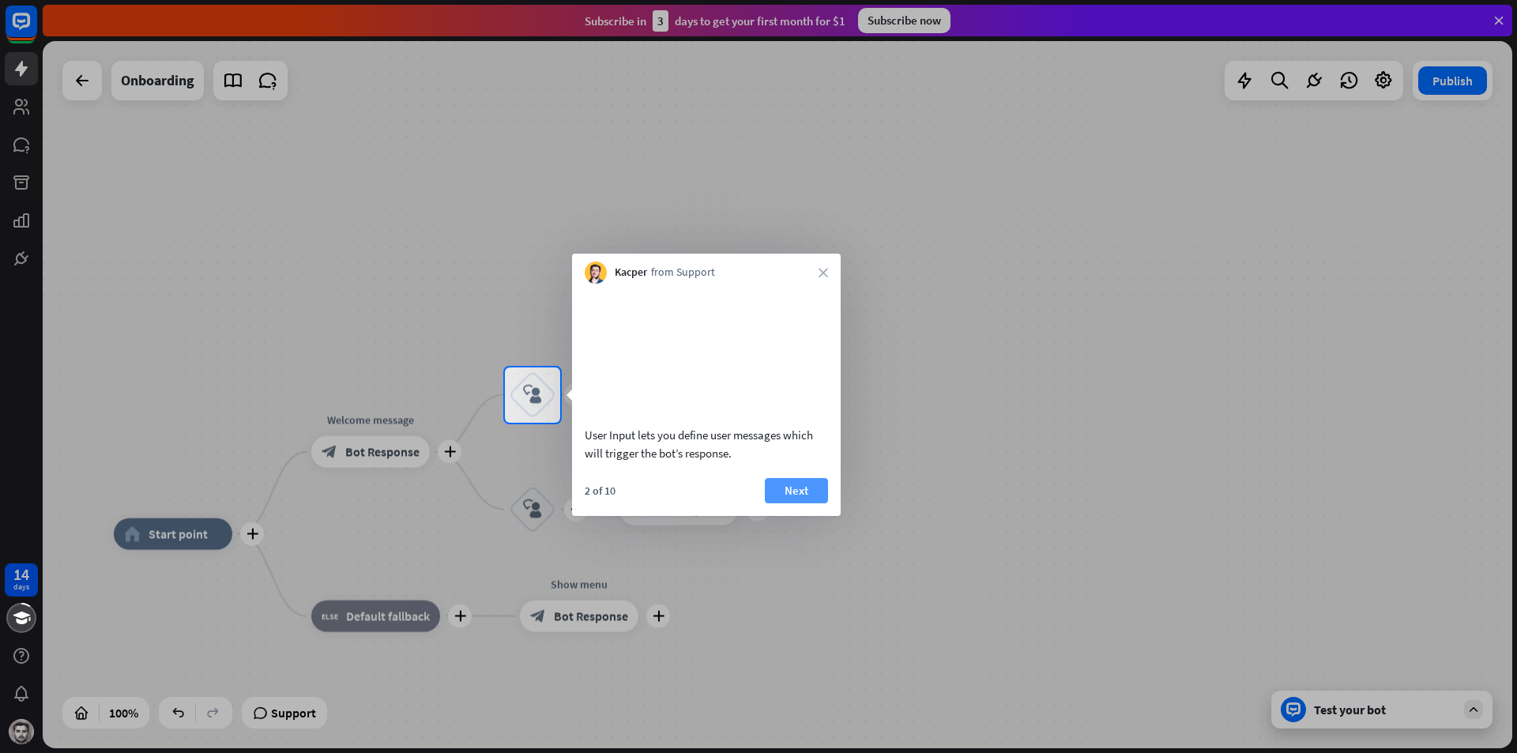
click at [807, 503] on button "Next" at bounding box center [796, 490] width 63 height 25
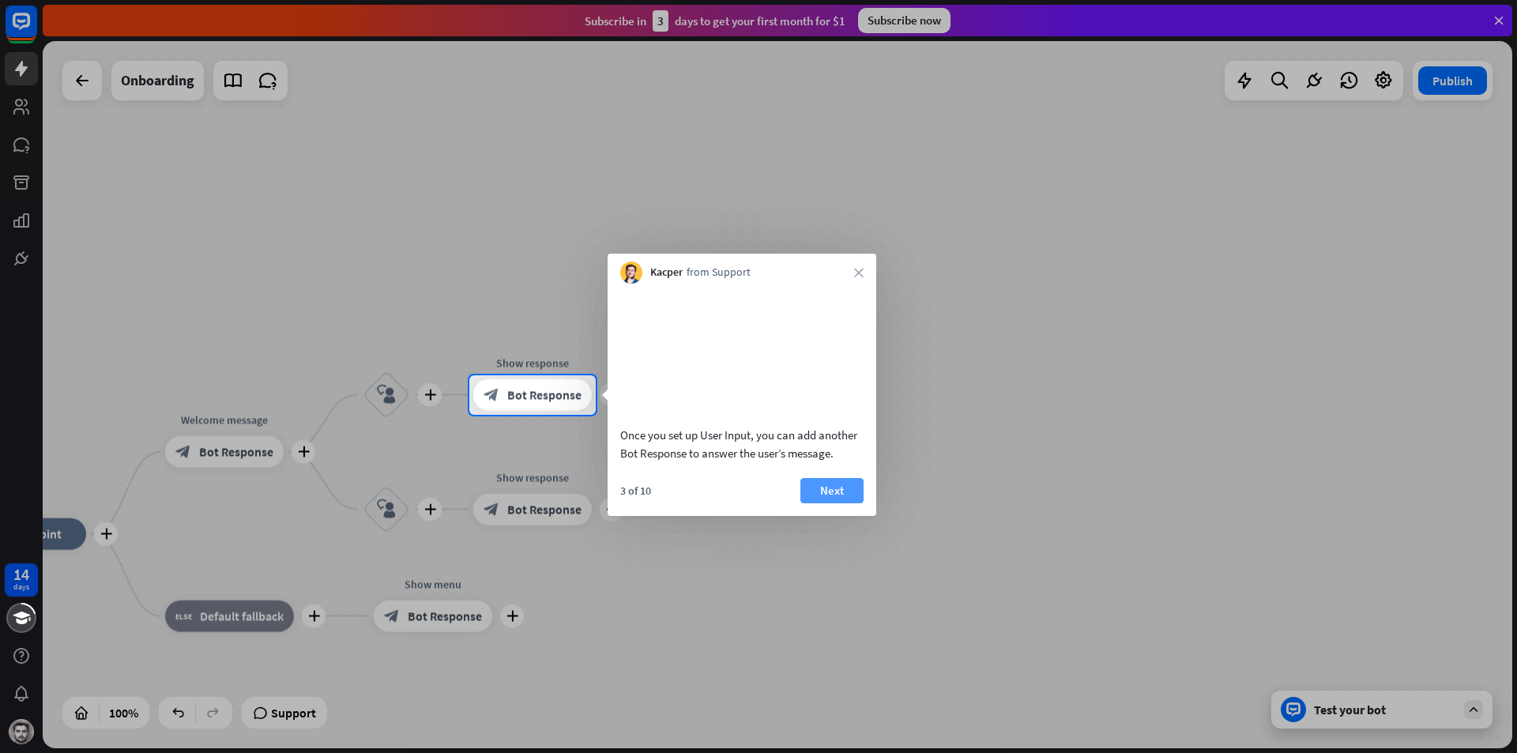
click at [807, 503] on button "Next" at bounding box center [832, 490] width 63 height 25
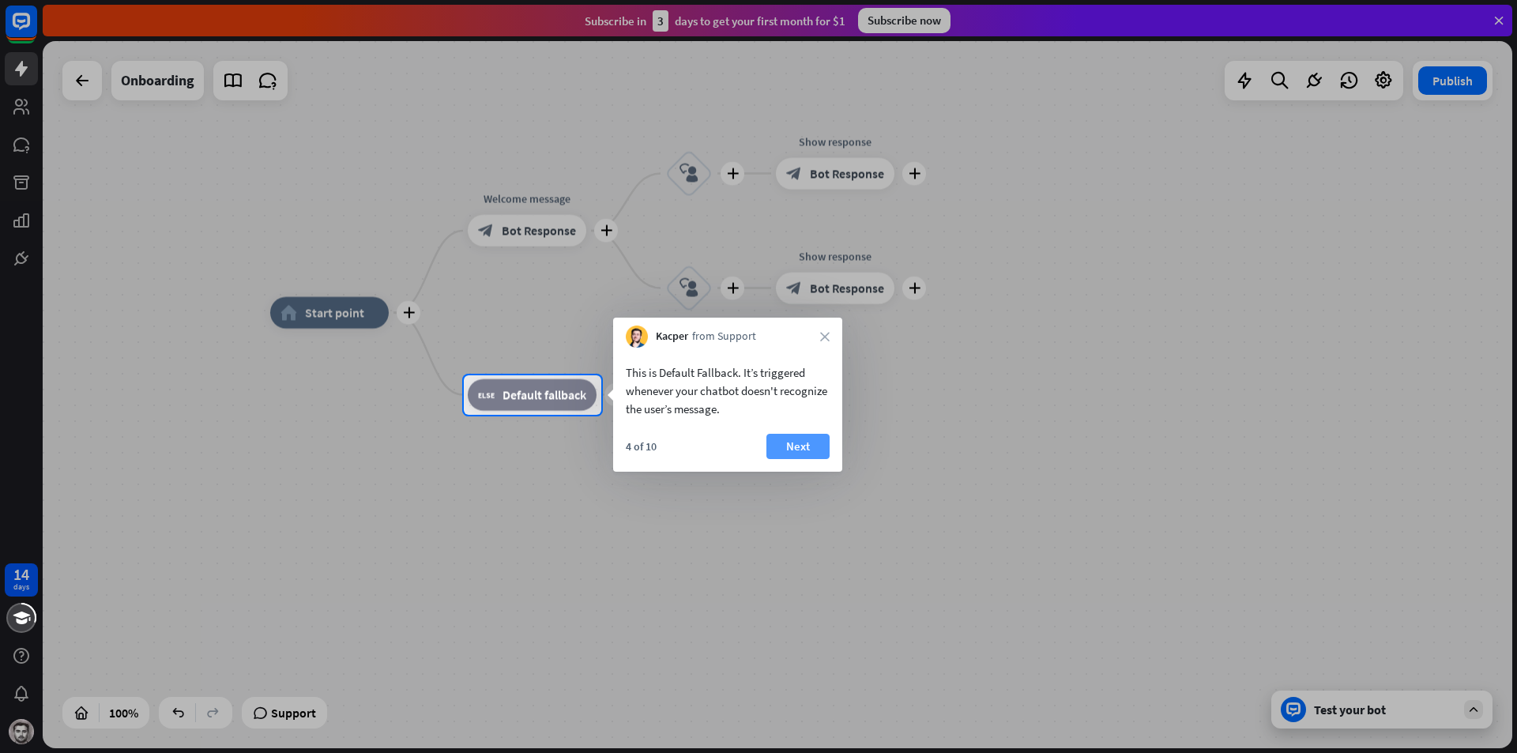
click at [799, 454] on button "Next" at bounding box center [798, 446] width 63 height 25
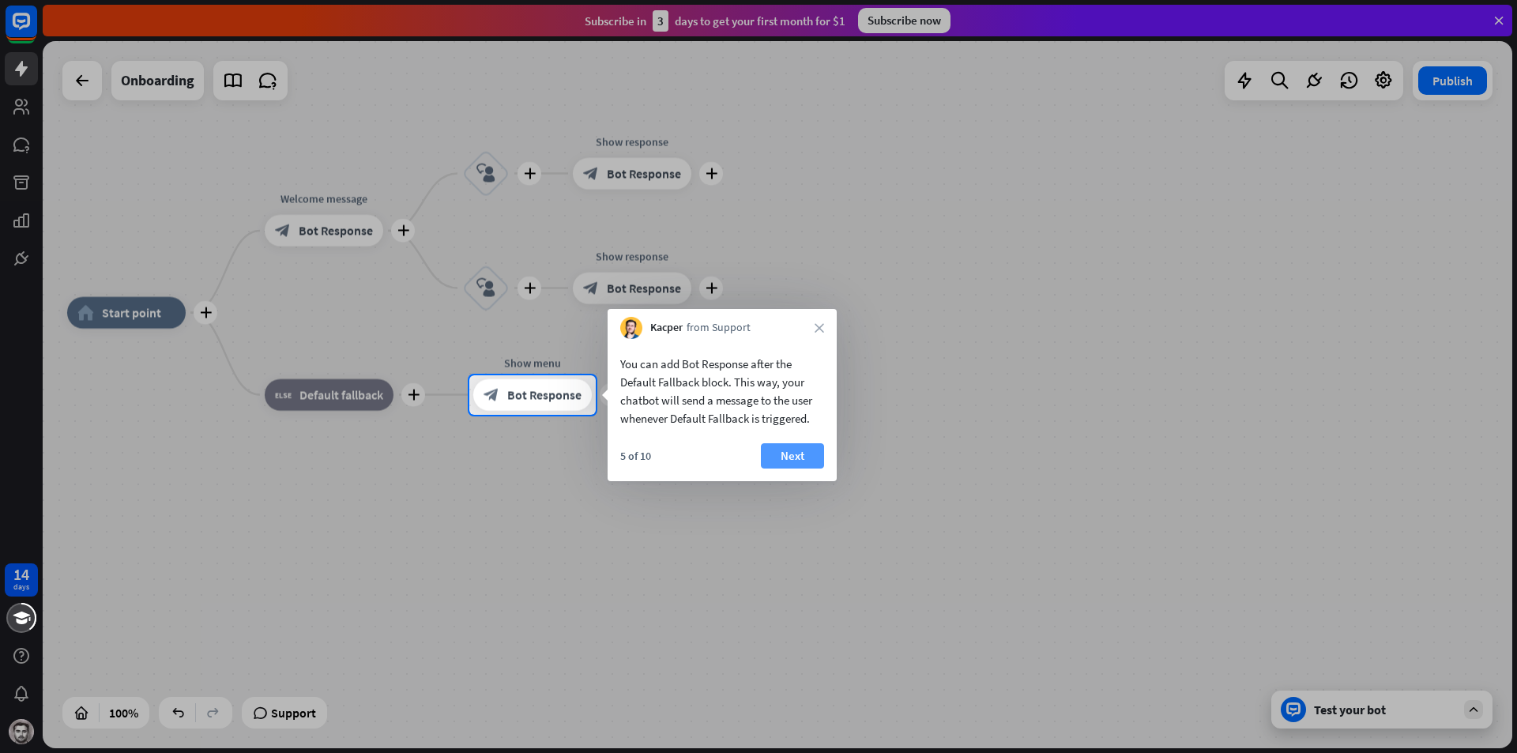
click at [801, 454] on button "Next" at bounding box center [792, 455] width 63 height 25
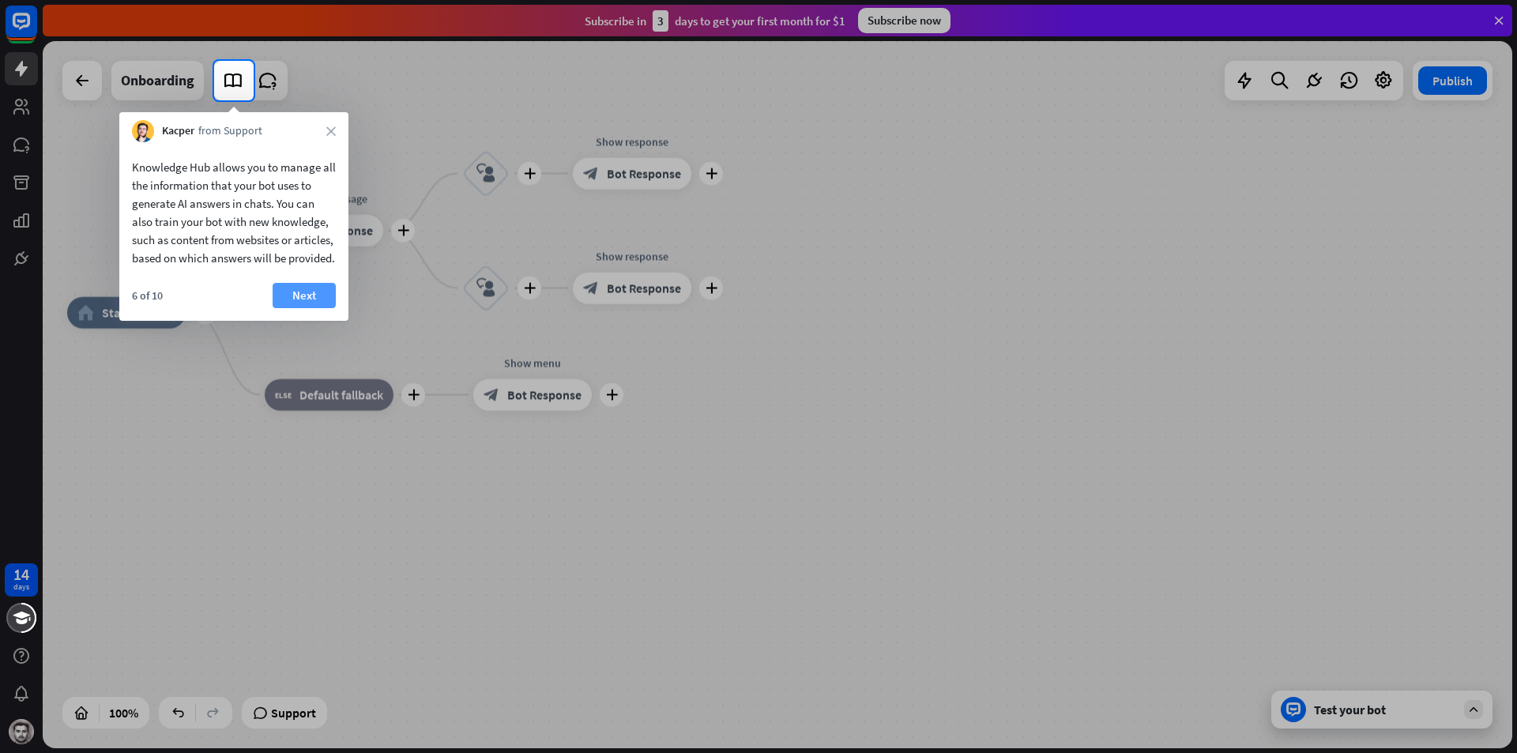
click at [314, 306] on button "Next" at bounding box center [304, 295] width 63 height 25
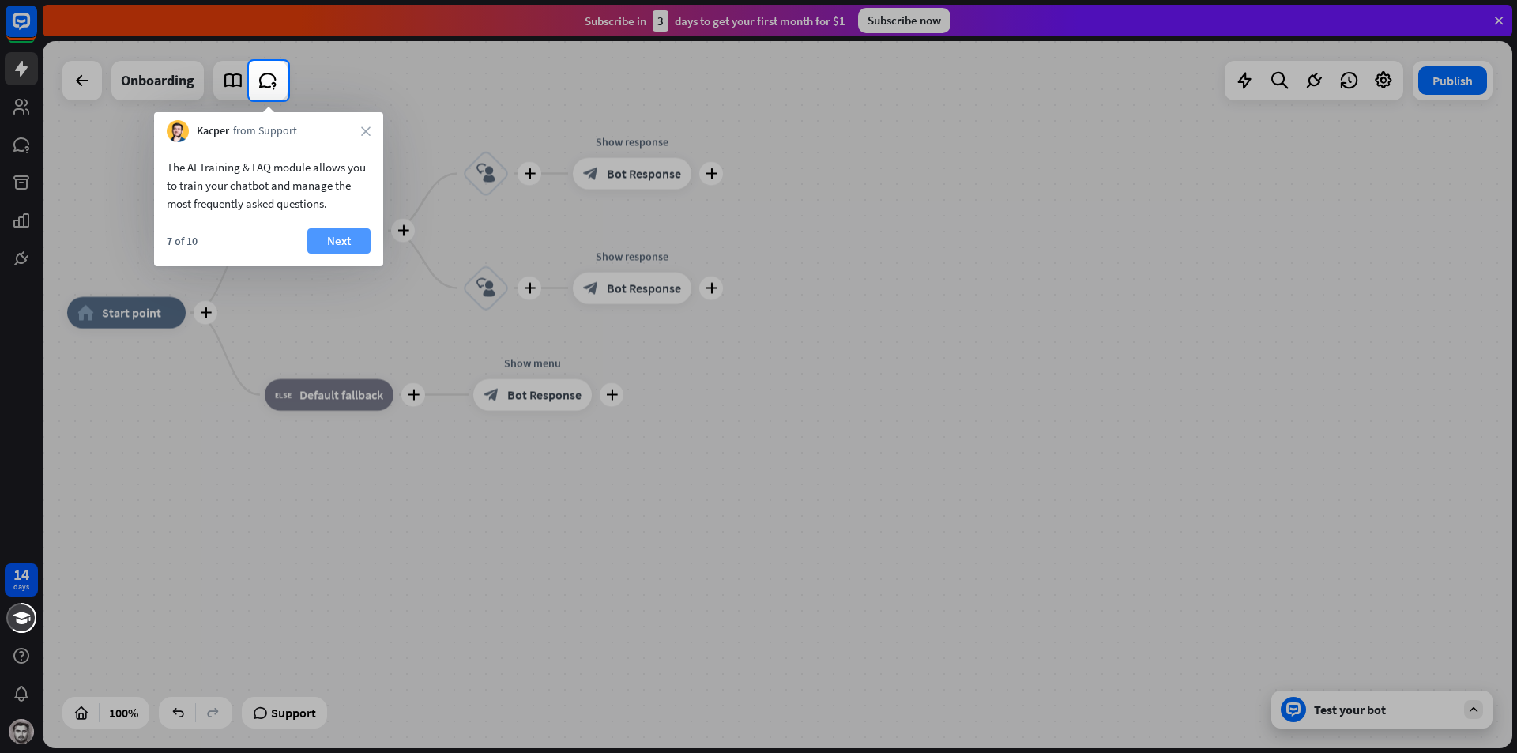
click at [332, 245] on button "Next" at bounding box center [338, 240] width 63 height 25
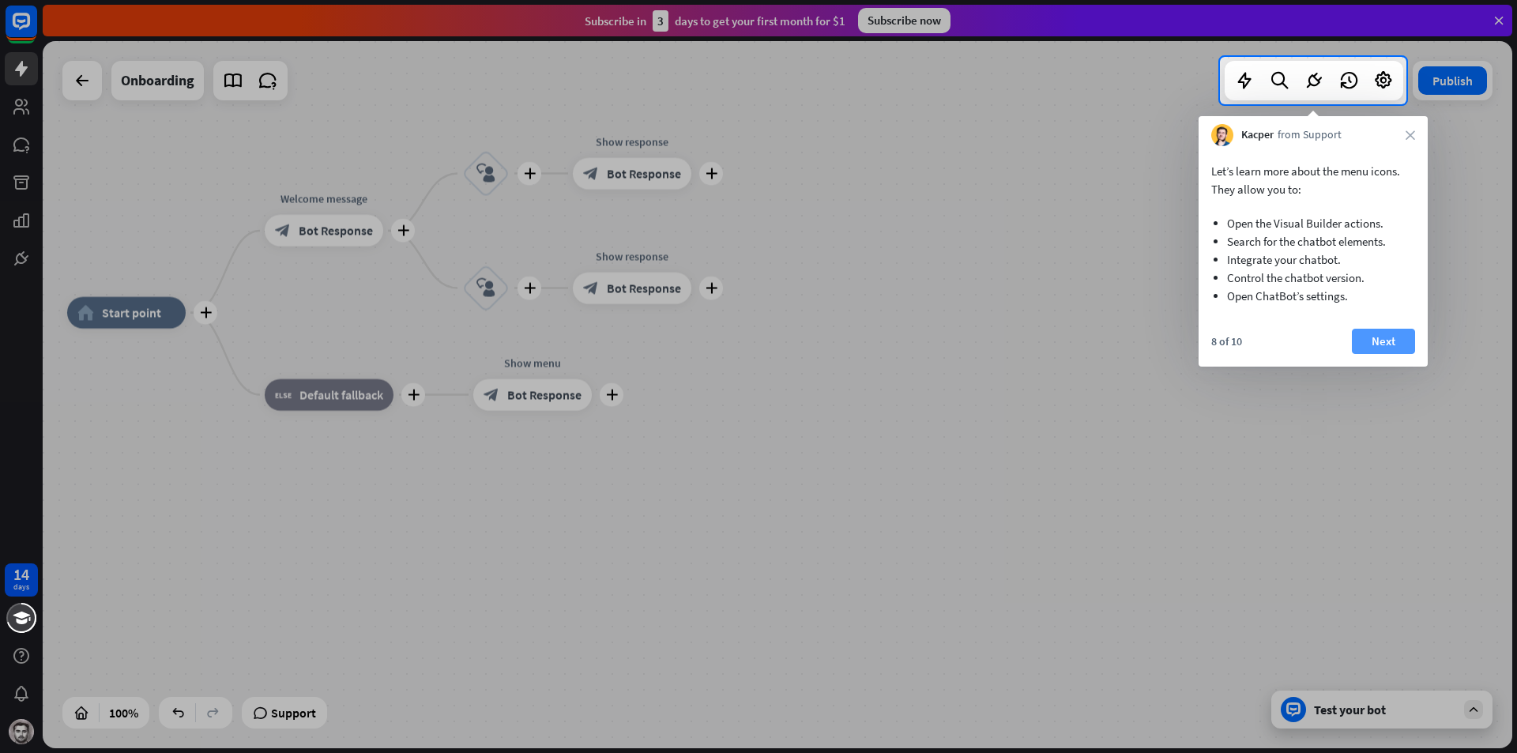
click at [1367, 333] on button "Next" at bounding box center [1383, 341] width 63 height 25
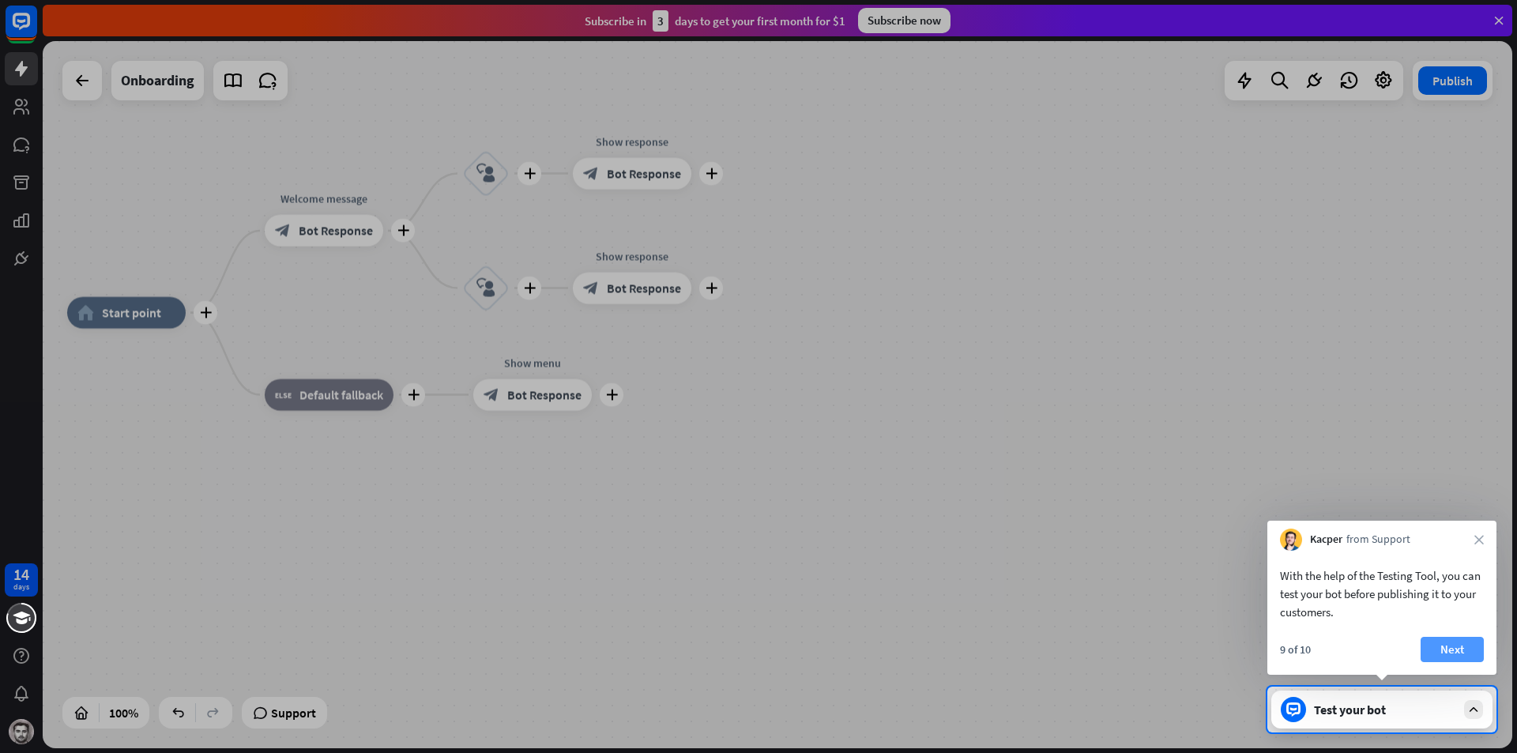
click at [1456, 644] on button "Next" at bounding box center [1452, 649] width 63 height 25
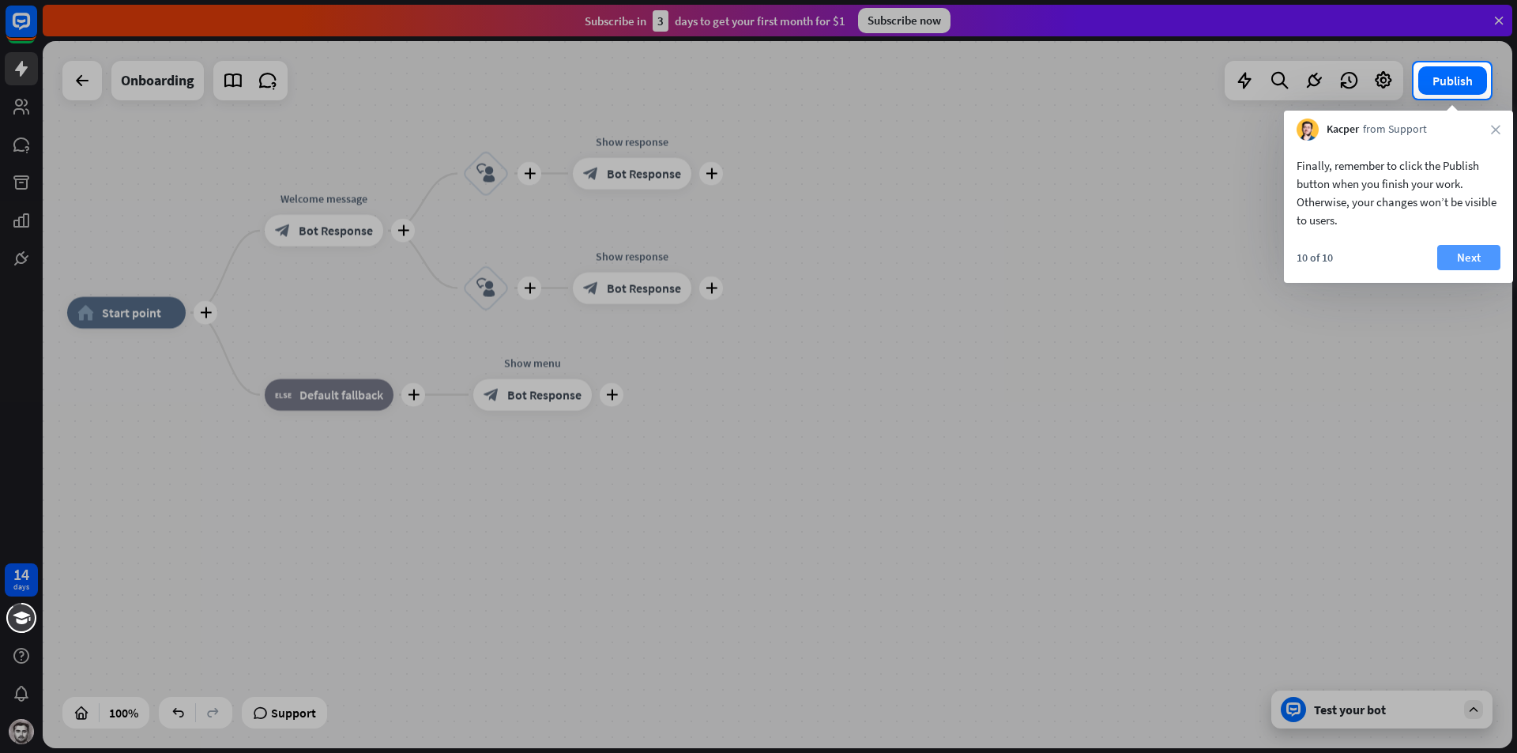
click at [1479, 251] on button "Next" at bounding box center [1469, 257] width 63 height 25
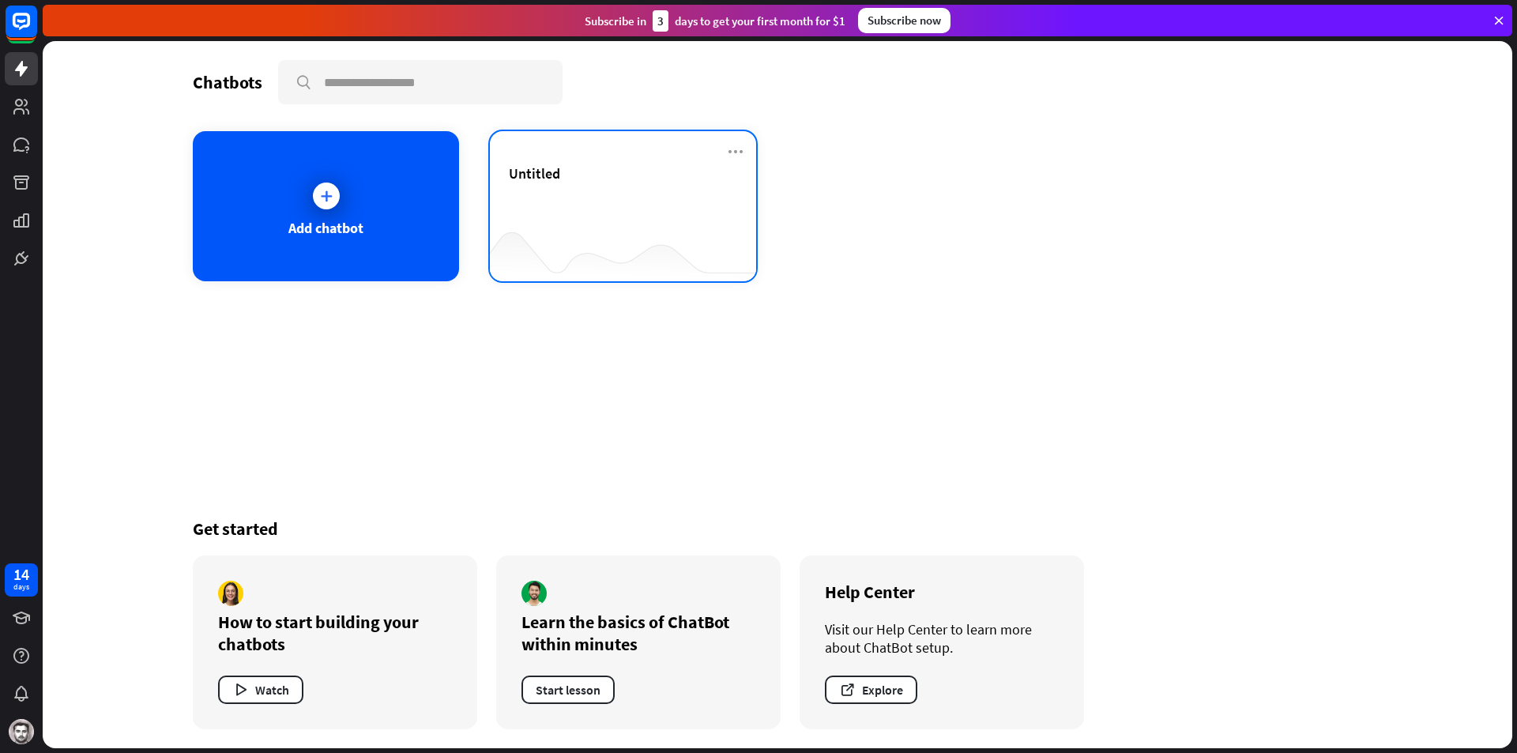
click at [586, 188] on div "Untitled" at bounding box center [623, 191] width 228 height 55
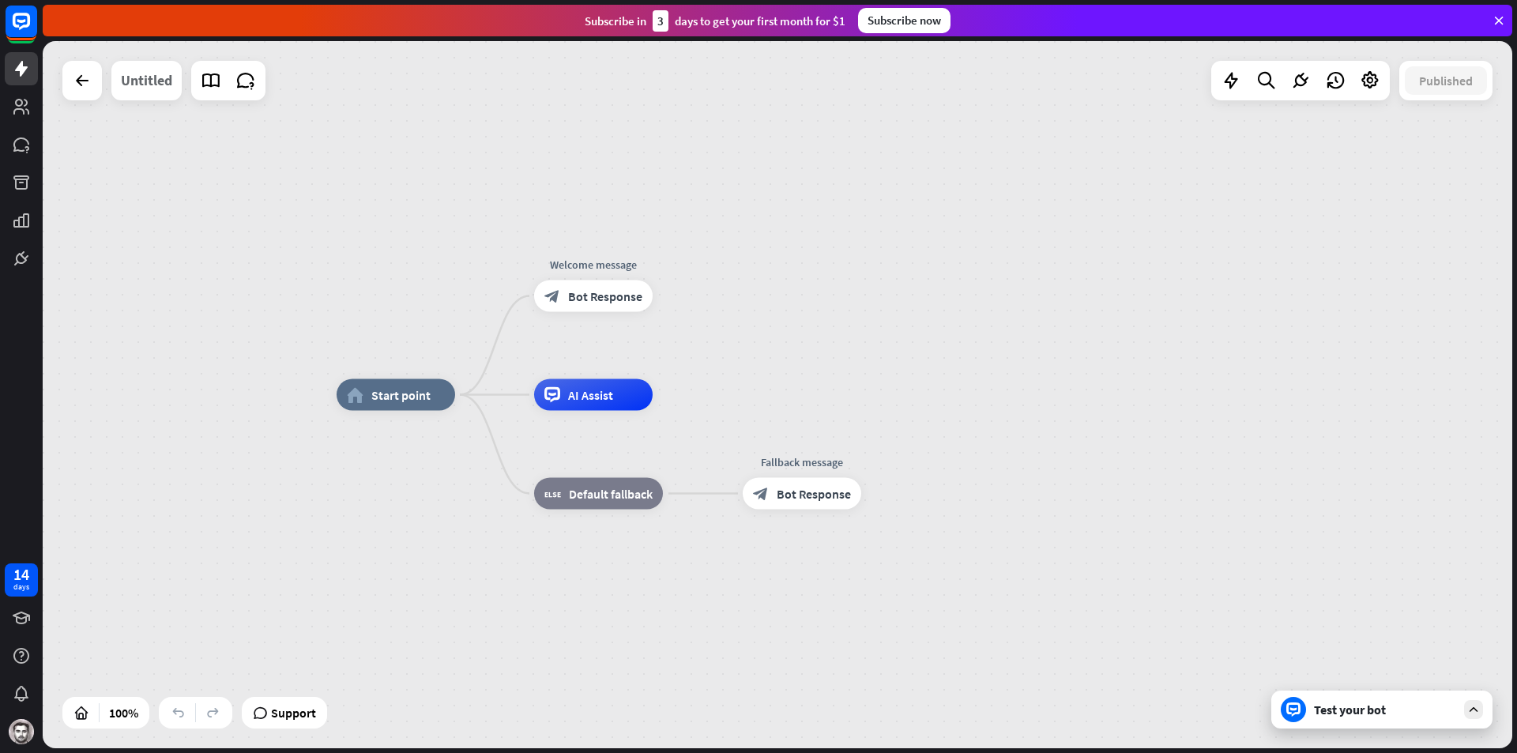
click at [153, 87] on div "Untitled" at bounding box center [146, 81] width 51 height 40
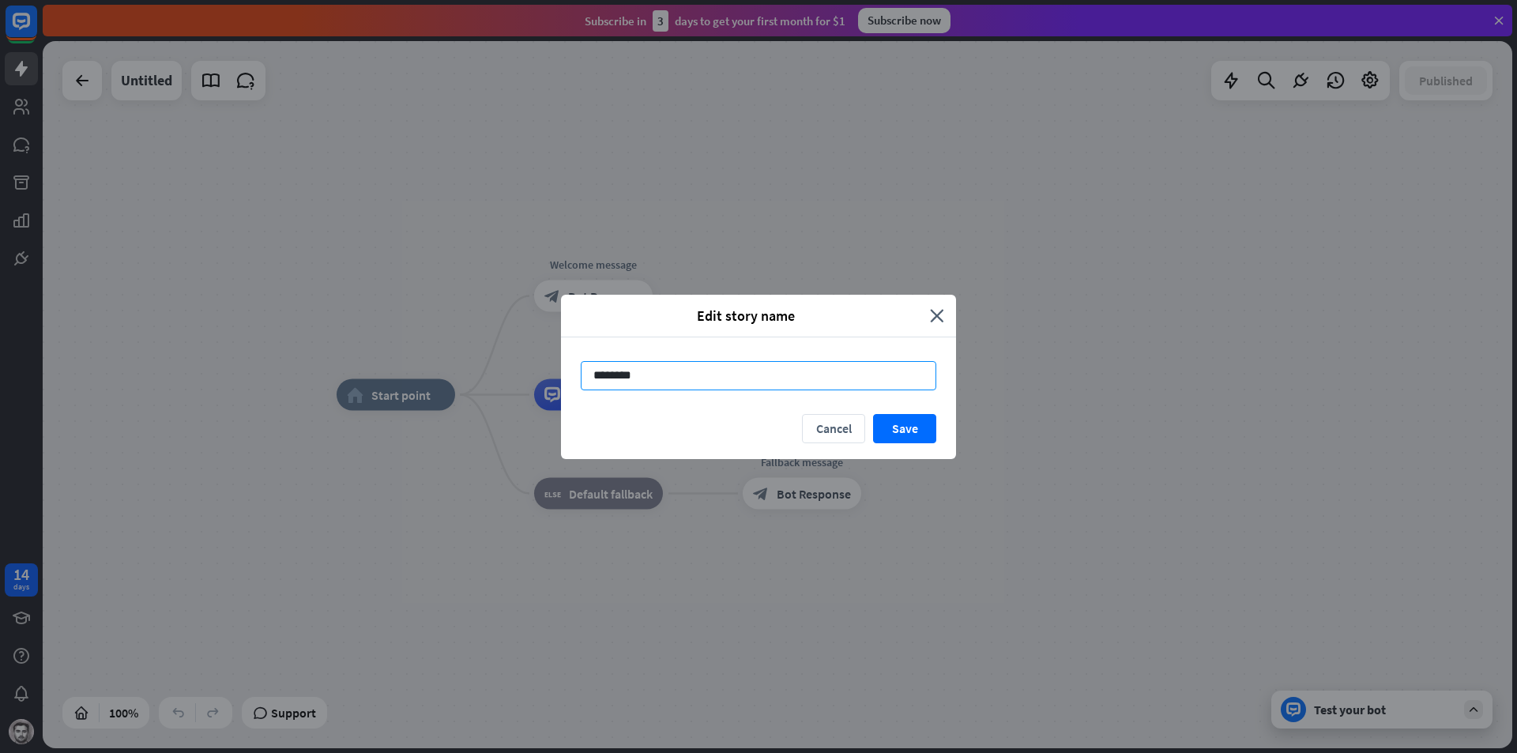
click at [643, 378] on input "********" at bounding box center [759, 375] width 356 height 29
type input "**********"
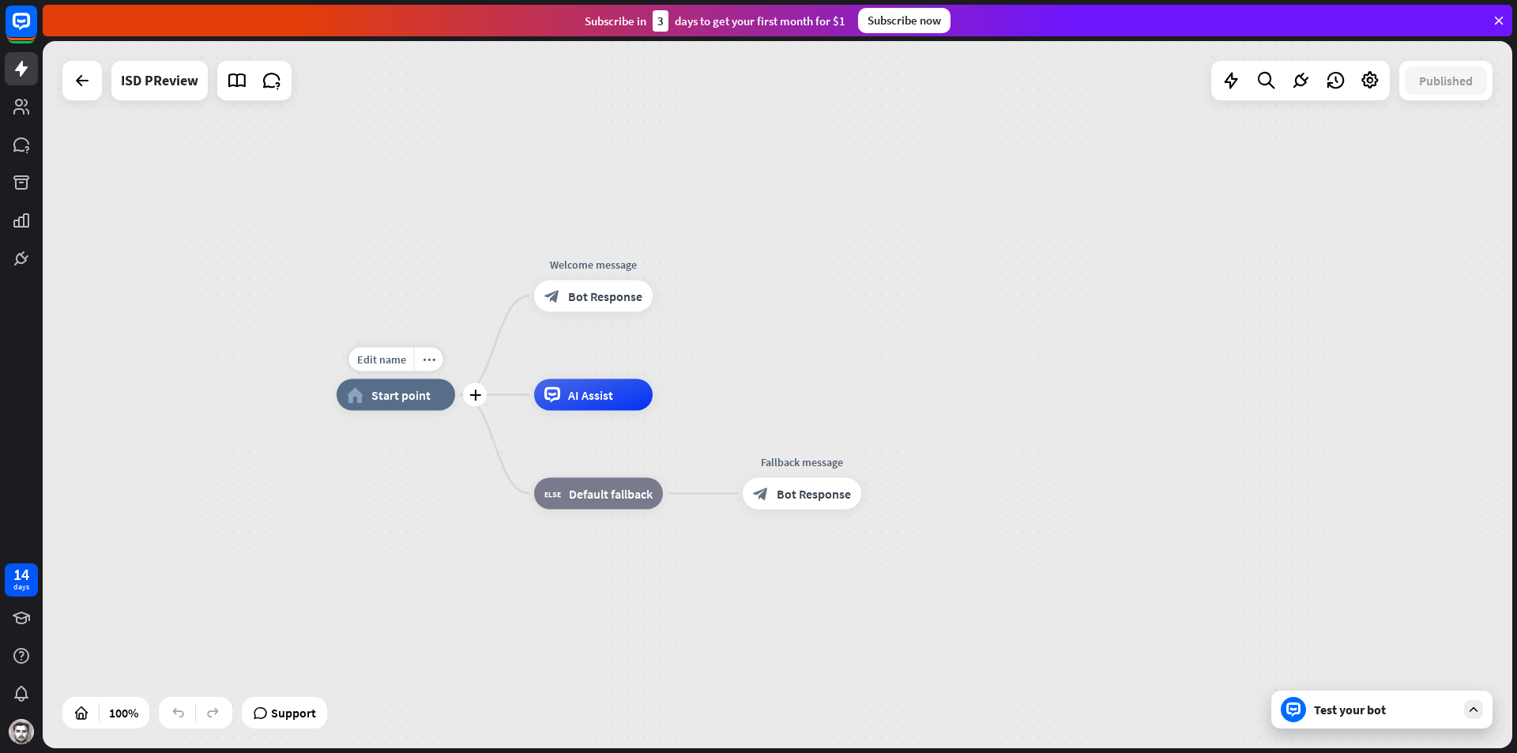
click at [414, 401] on span "Start point" at bounding box center [400, 395] width 59 height 16
click at [395, 360] on span "Edit name" at bounding box center [381, 359] width 49 height 14
click at [394, 360] on input "text" at bounding box center [396, 360] width 111 height 22
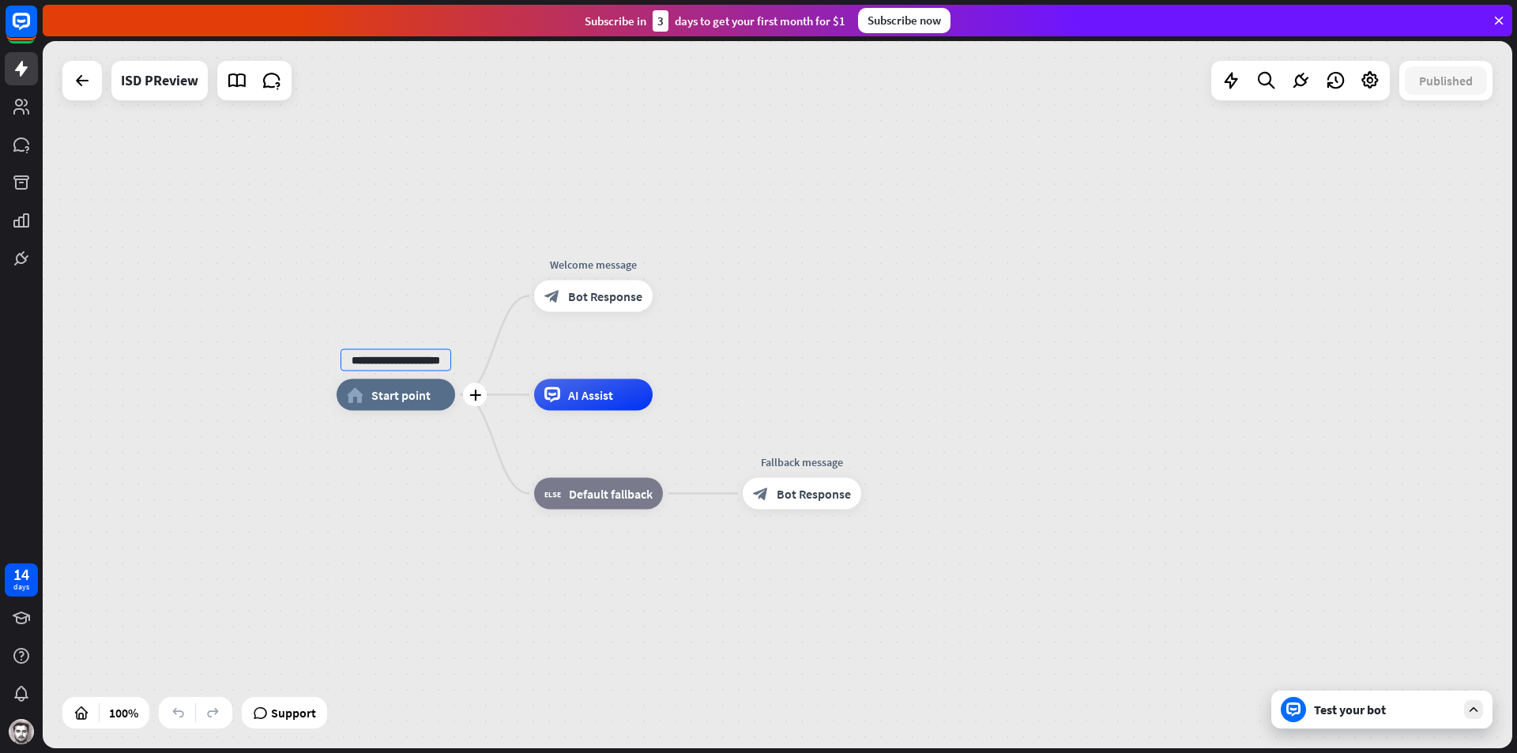
scroll to position [0, 9]
type input "**********"
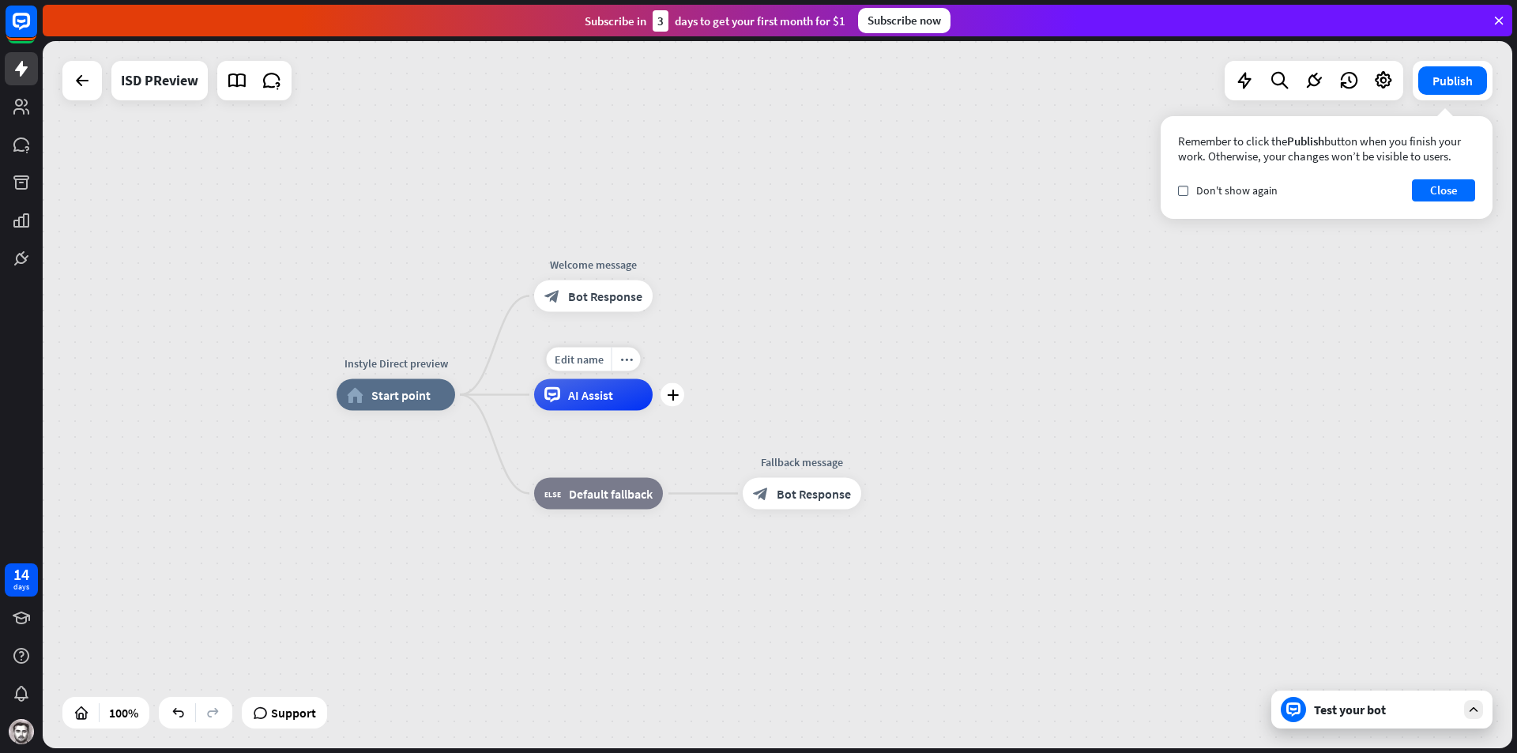
click at [609, 397] on span "AI Assist" at bounding box center [590, 395] width 45 height 16
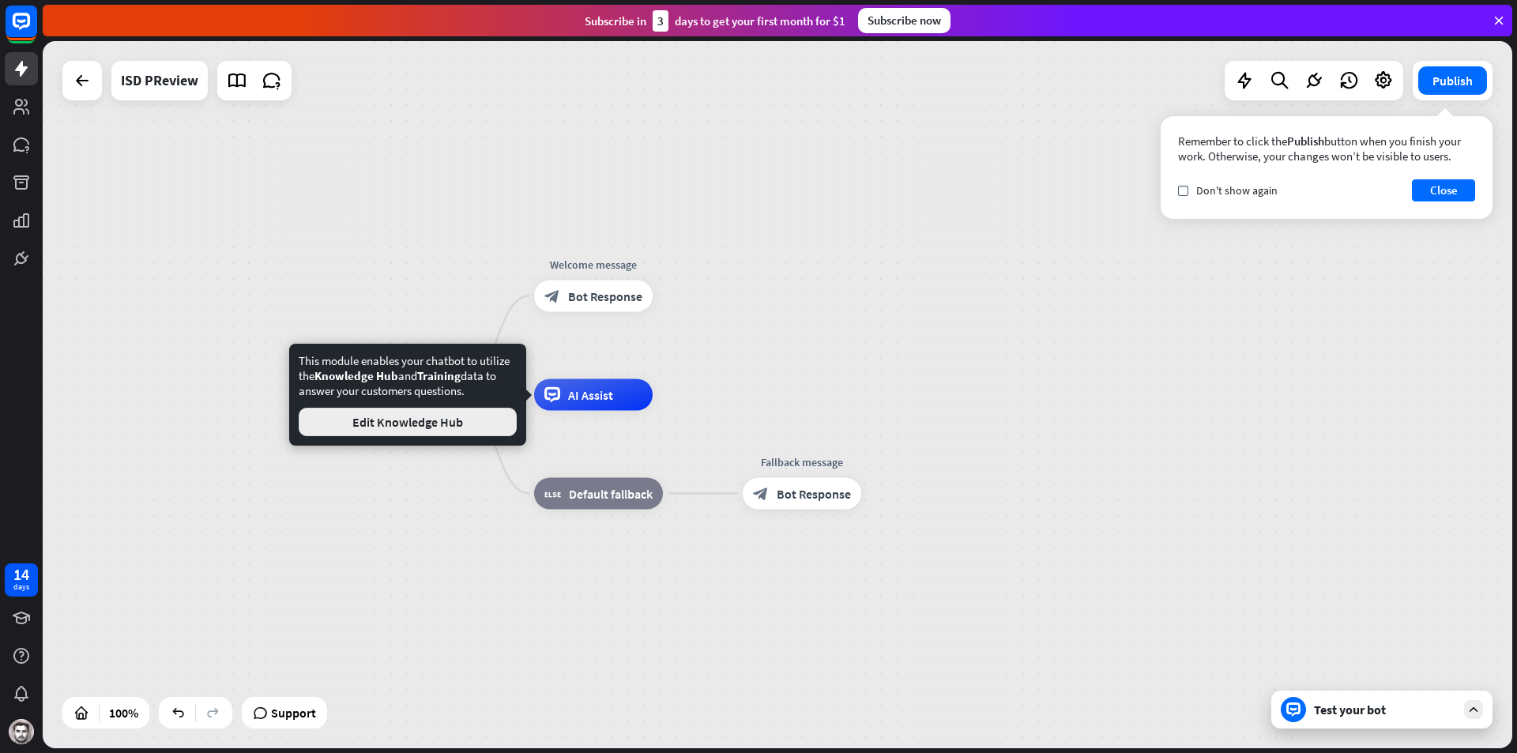
click at [464, 429] on button "Edit Knowledge Hub" at bounding box center [408, 422] width 218 height 28
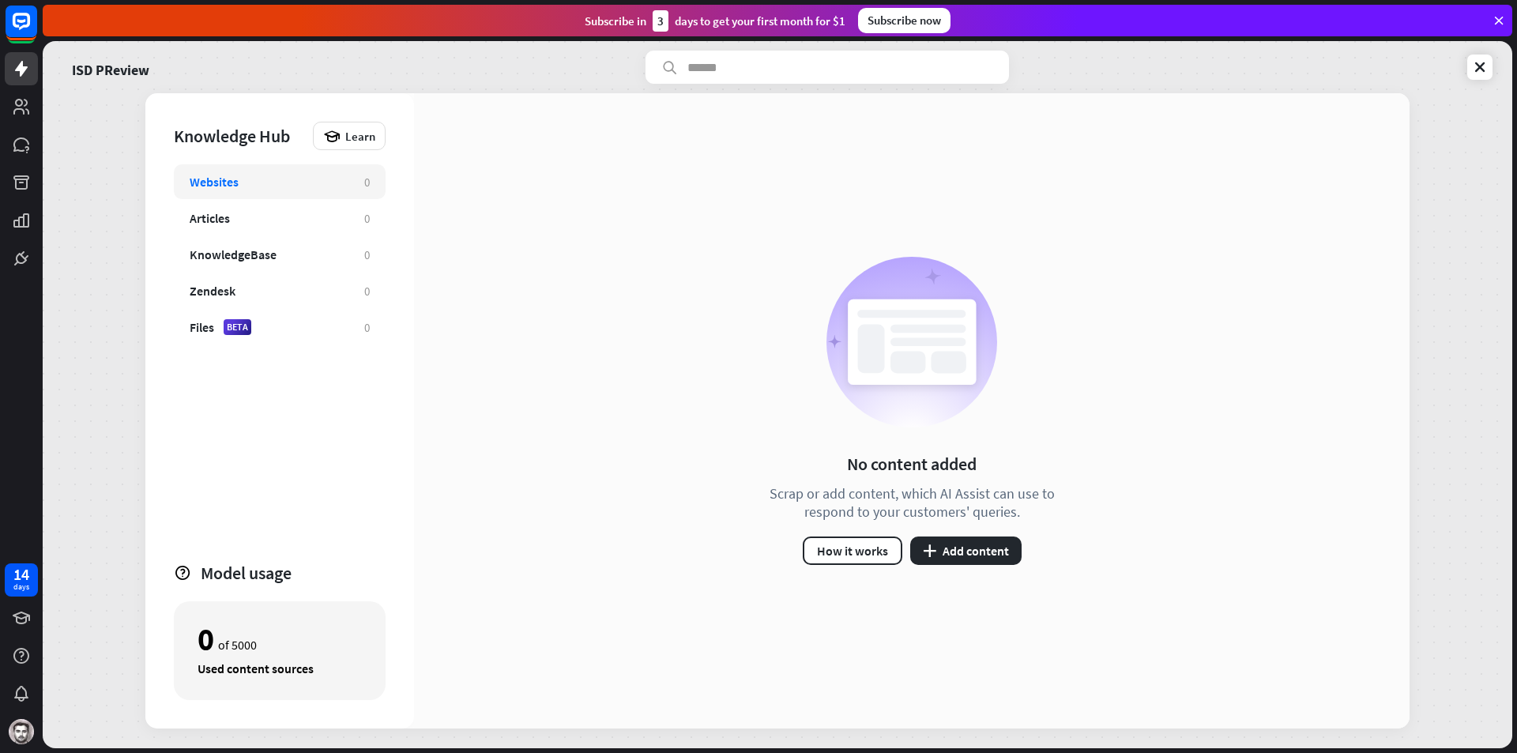
click at [255, 179] on div "Websites" at bounding box center [269, 182] width 159 height 16
click at [232, 183] on div "Websites" at bounding box center [214, 182] width 49 height 16
click at [965, 546] on button "plus Add content" at bounding box center [965, 551] width 111 height 28
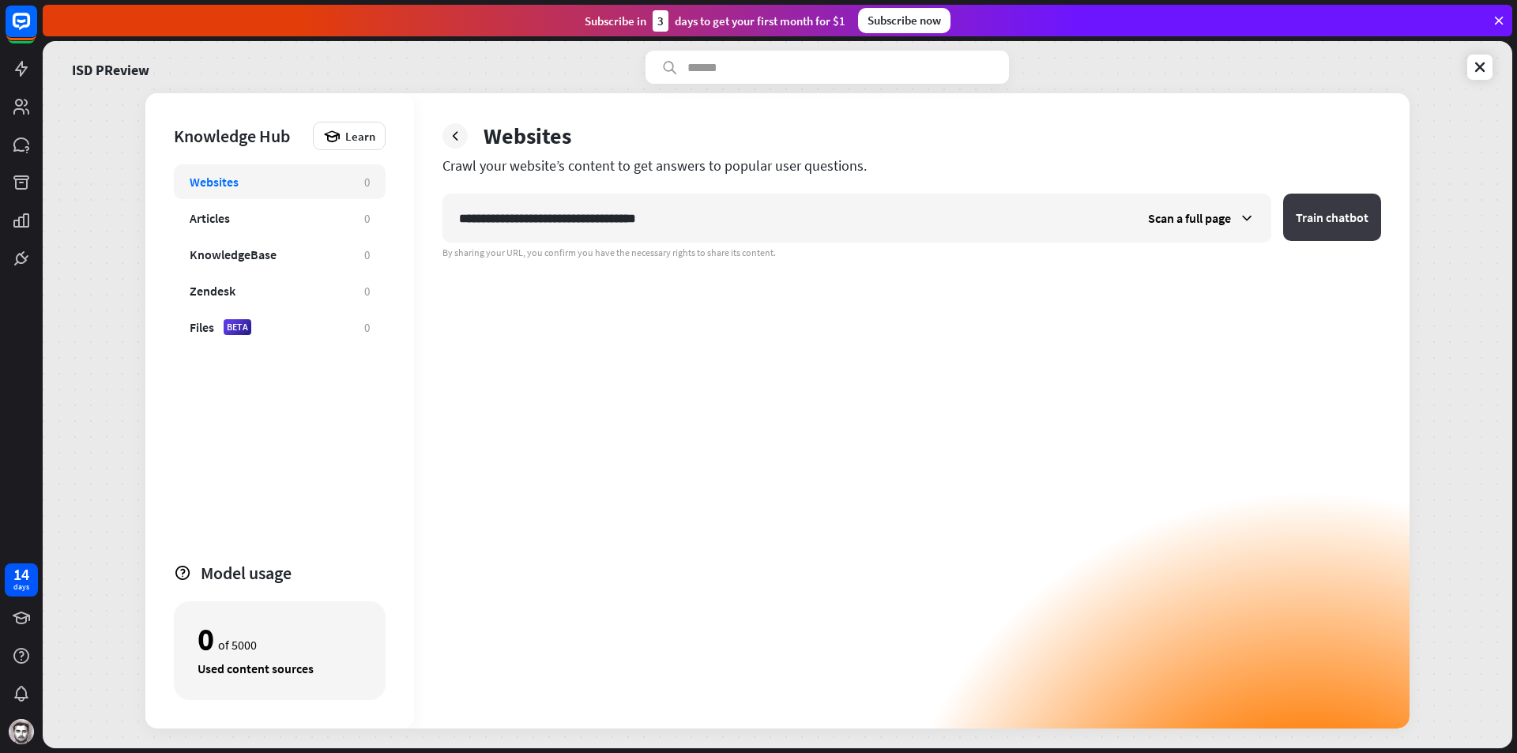
type input "**********"
click at [1312, 222] on button "Train chatbot" at bounding box center [1332, 217] width 98 height 47
click at [241, 224] on div "Articles" at bounding box center [269, 218] width 159 height 16
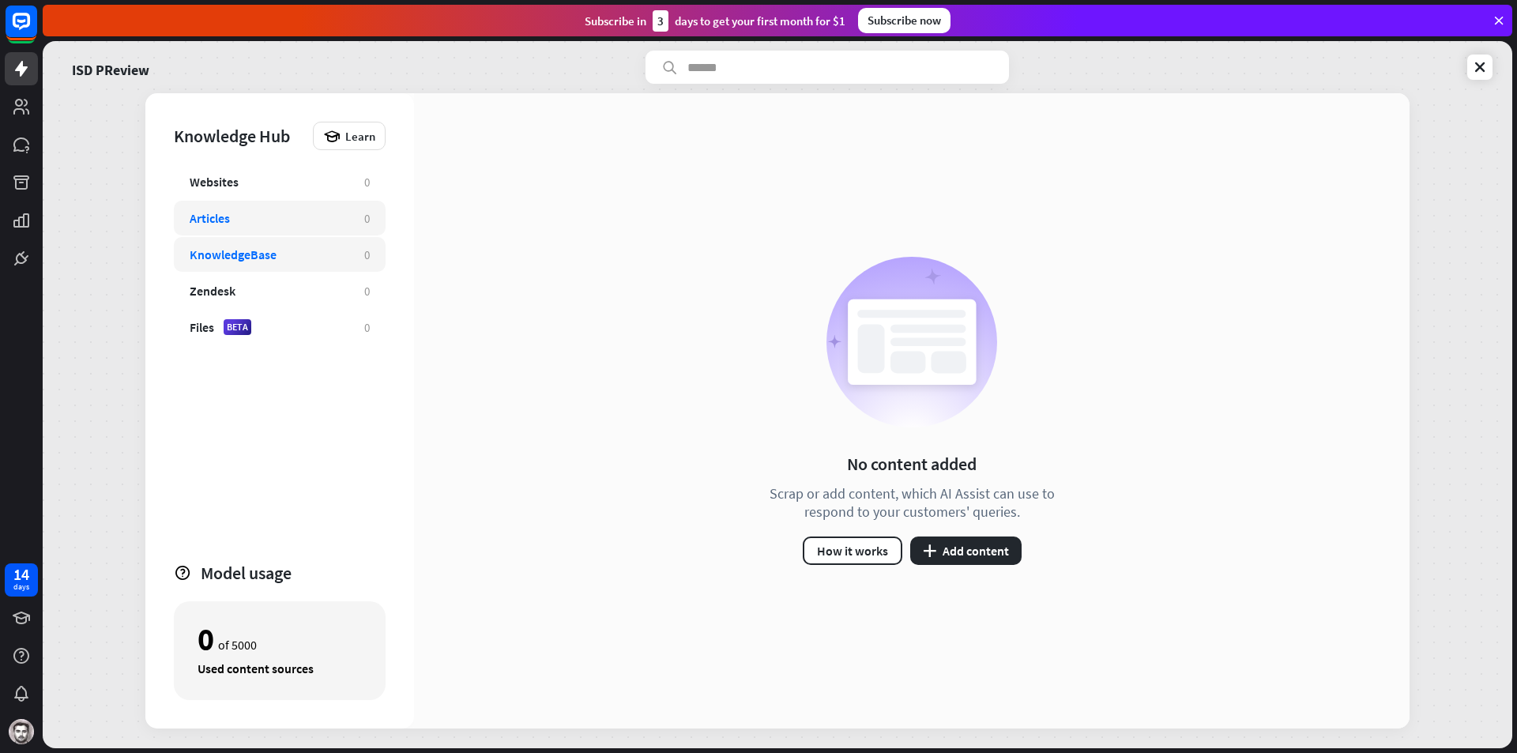
click at [257, 259] on div "KnowledgeBase" at bounding box center [233, 255] width 87 height 16
click at [228, 288] on div "Zendesk" at bounding box center [213, 291] width 46 height 16
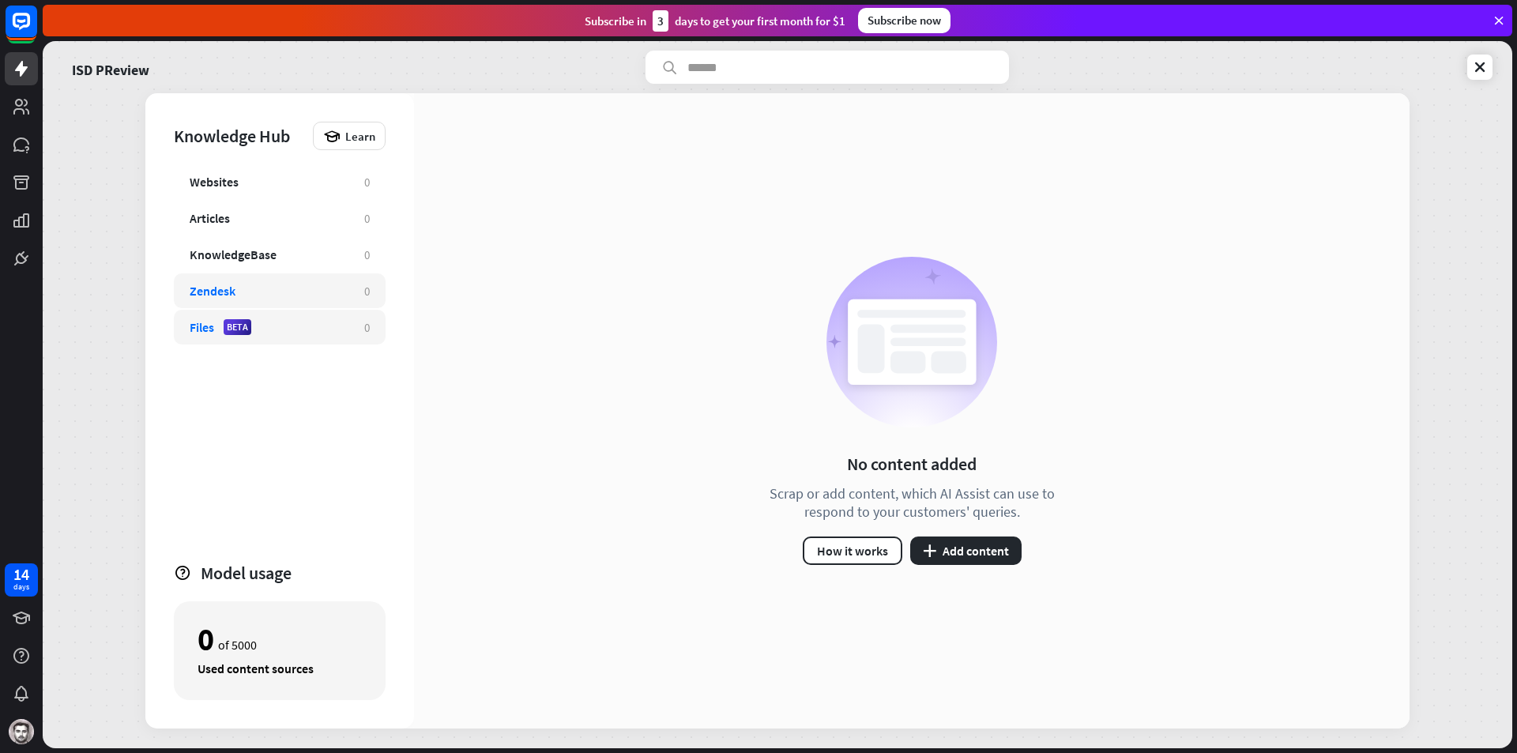
click at [293, 328] on div "Files BETA" at bounding box center [269, 327] width 159 height 16
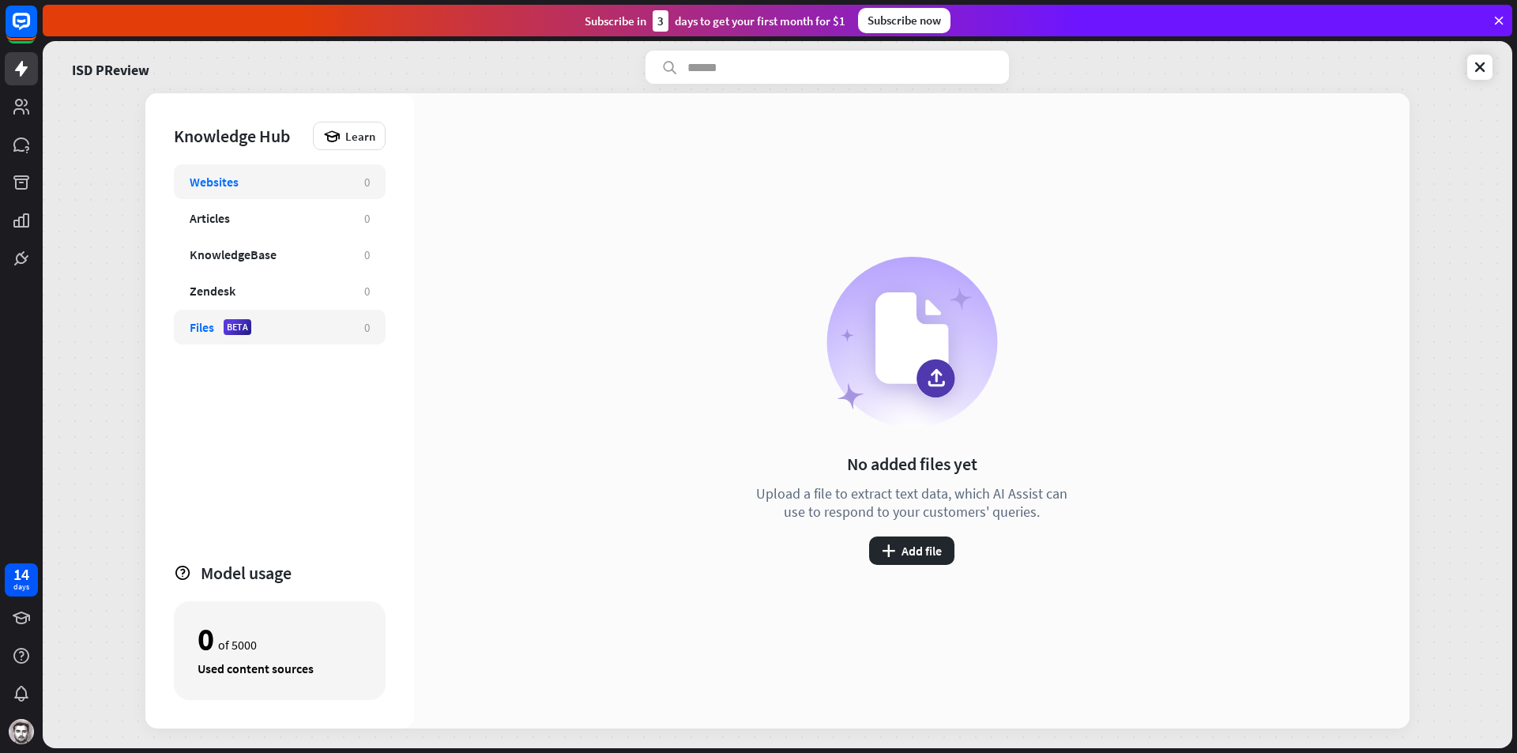
click at [209, 181] on div "Websites" at bounding box center [214, 182] width 49 height 16
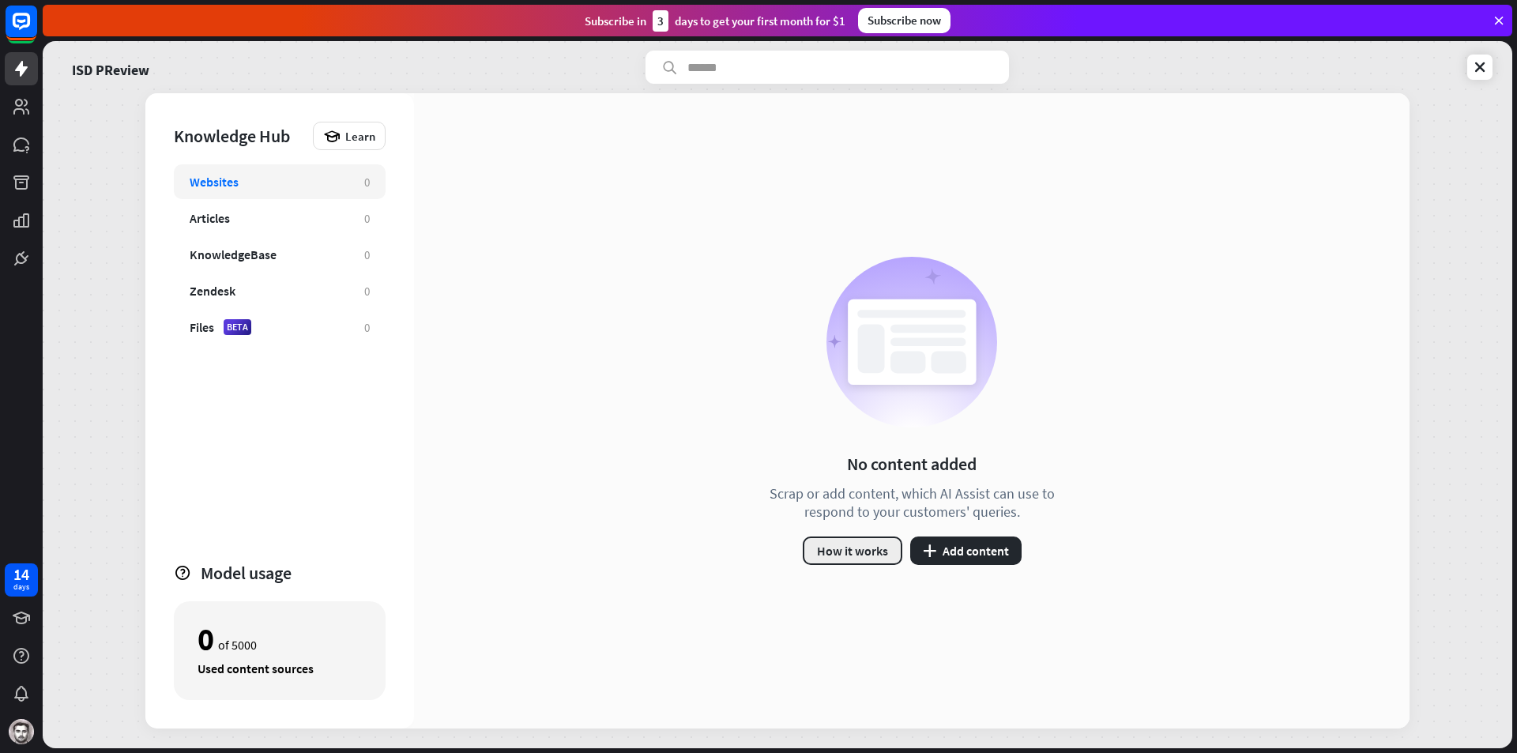
click at [867, 547] on button "How it works" at bounding box center [853, 551] width 100 height 28
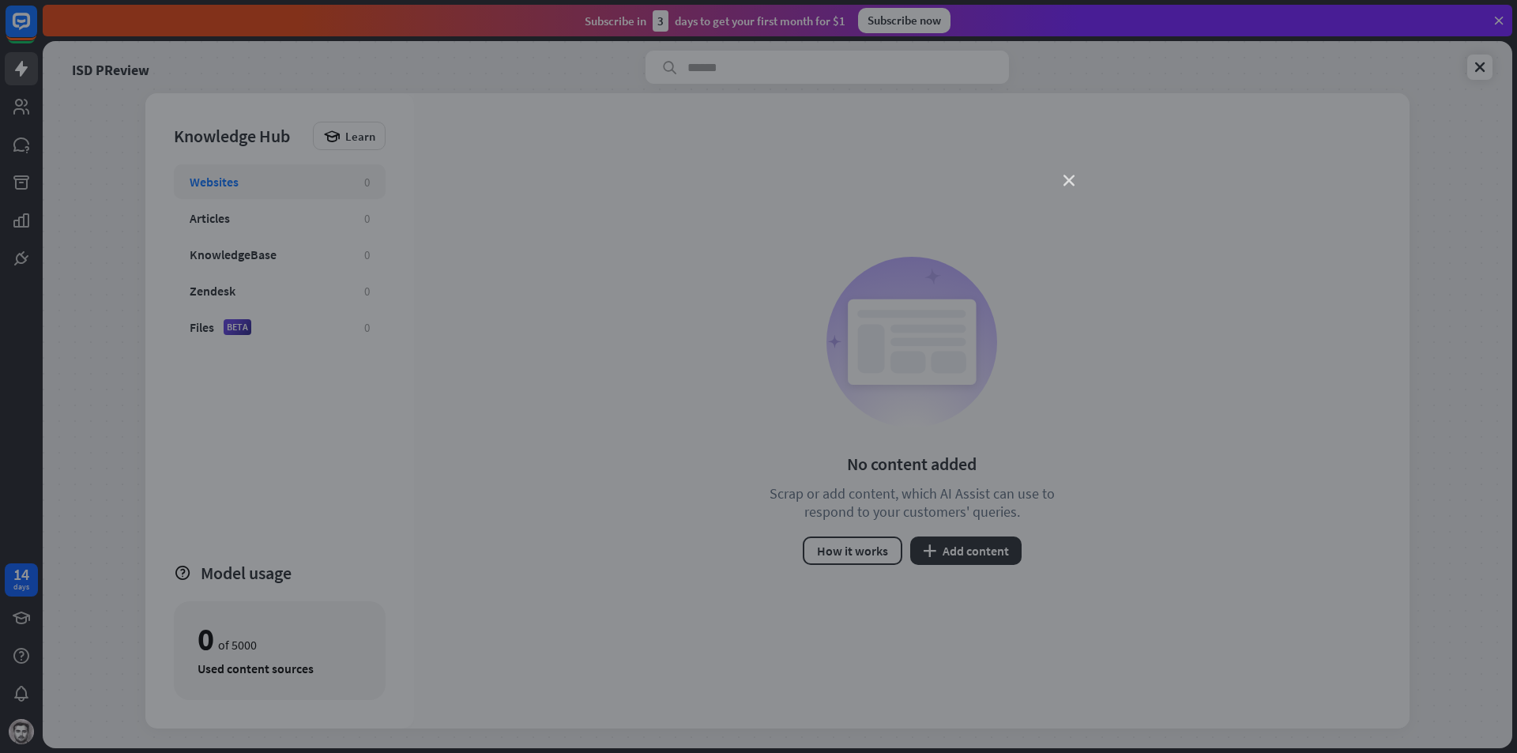
click at [1072, 182] on icon "close" at bounding box center [1069, 180] width 11 height 11
